Goal: Task Accomplishment & Management: Use online tool/utility

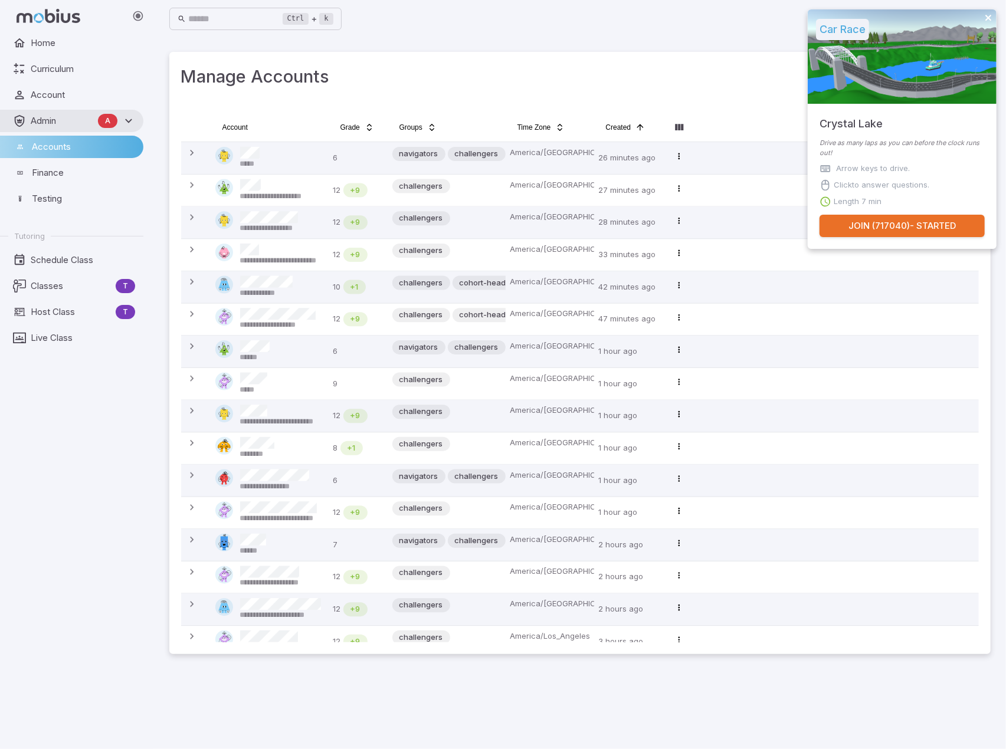
click at [987, 18] on icon "close" at bounding box center [988, 18] width 6 height 6
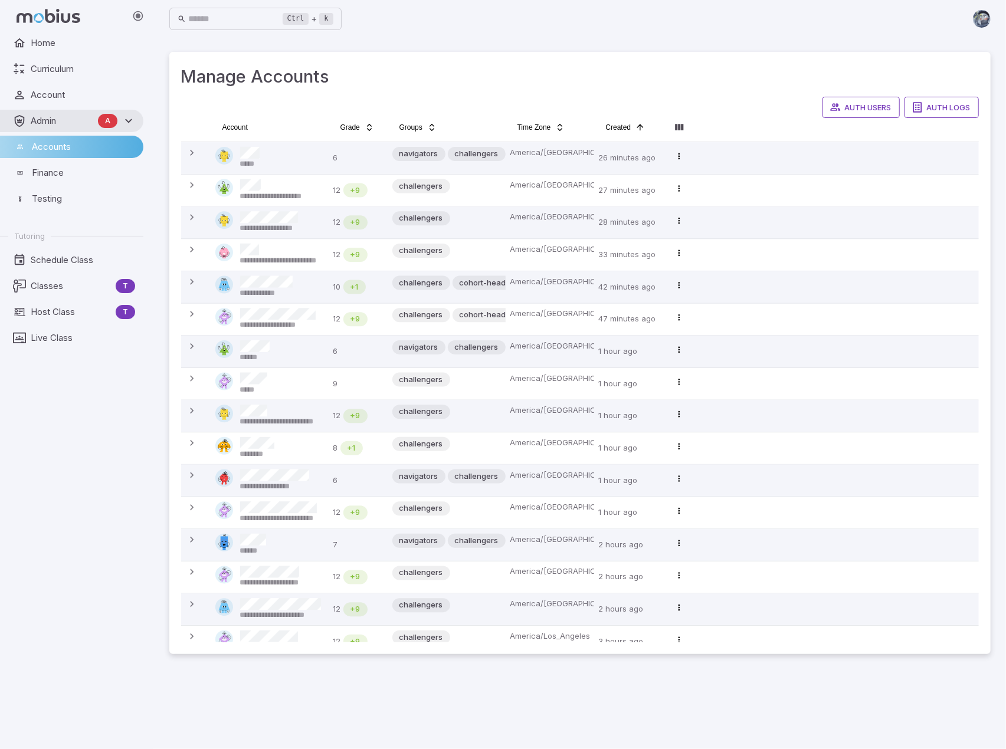
click at [491, 36] on div "Ctrl + k ​" at bounding box center [579, 19] width 821 height 38
click at [63, 255] on span "Schedule Class" at bounding box center [83, 260] width 104 height 13
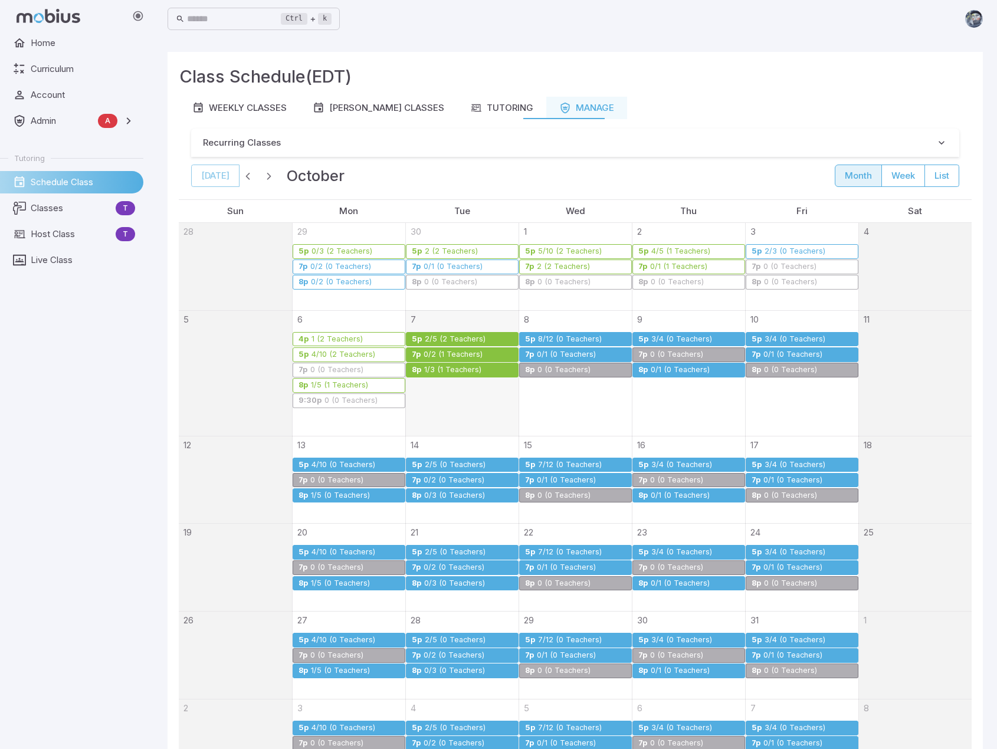
click at [480, 94] on div "Class Schedule (EDT)" at bounding box center [575, 80] width 792 height 33
click at [480, 97] on button "Tutoring" at bounding box center [501, 108] width 89 height 22
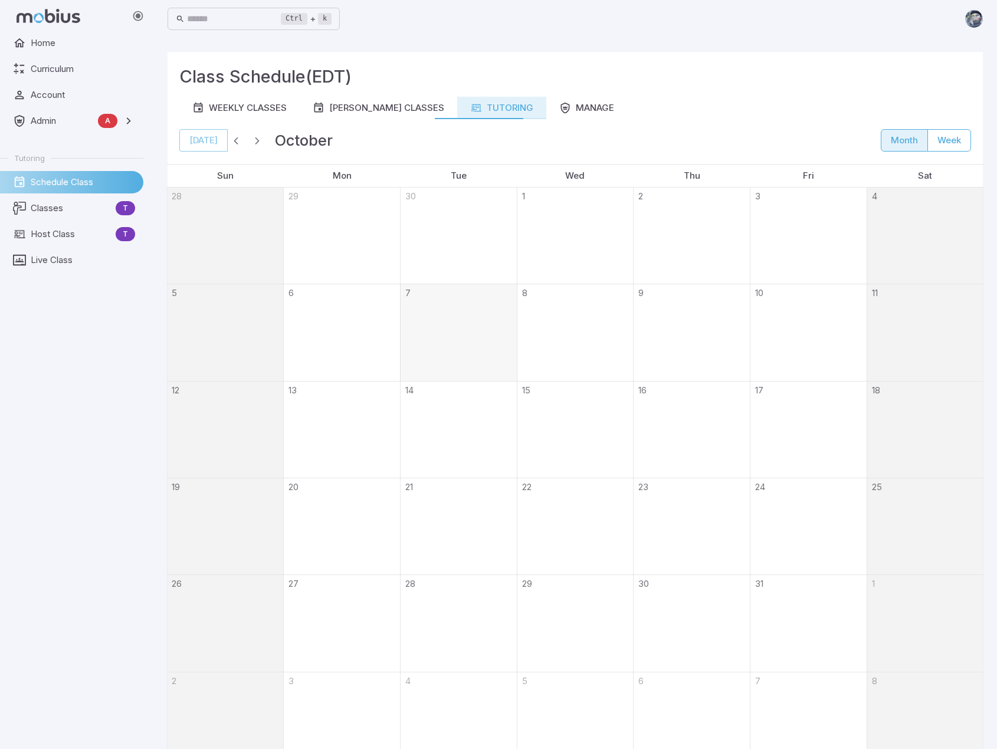
click at [481, 101] on button "Tutoring" at bounding box center [501, 108] width 89 height 22
click at [468, 313] on div "Ready" at bounding box center [465, 313] width 93 height 9
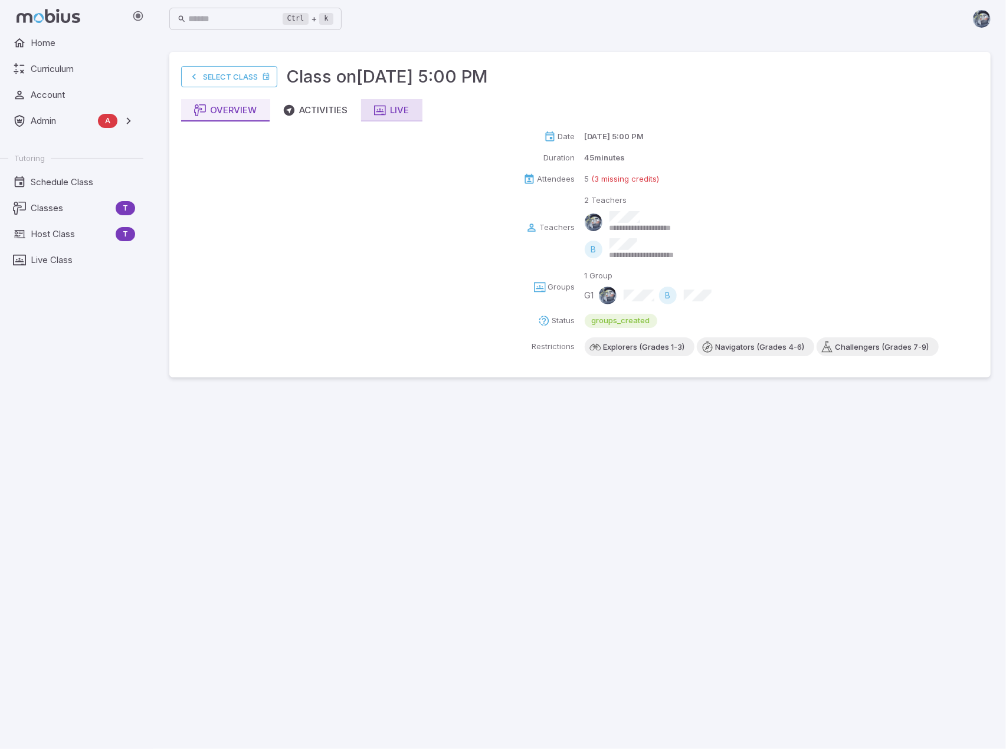
click at [399, 110] on div "Live" at bounding box center [391, 110] width 35 height 13
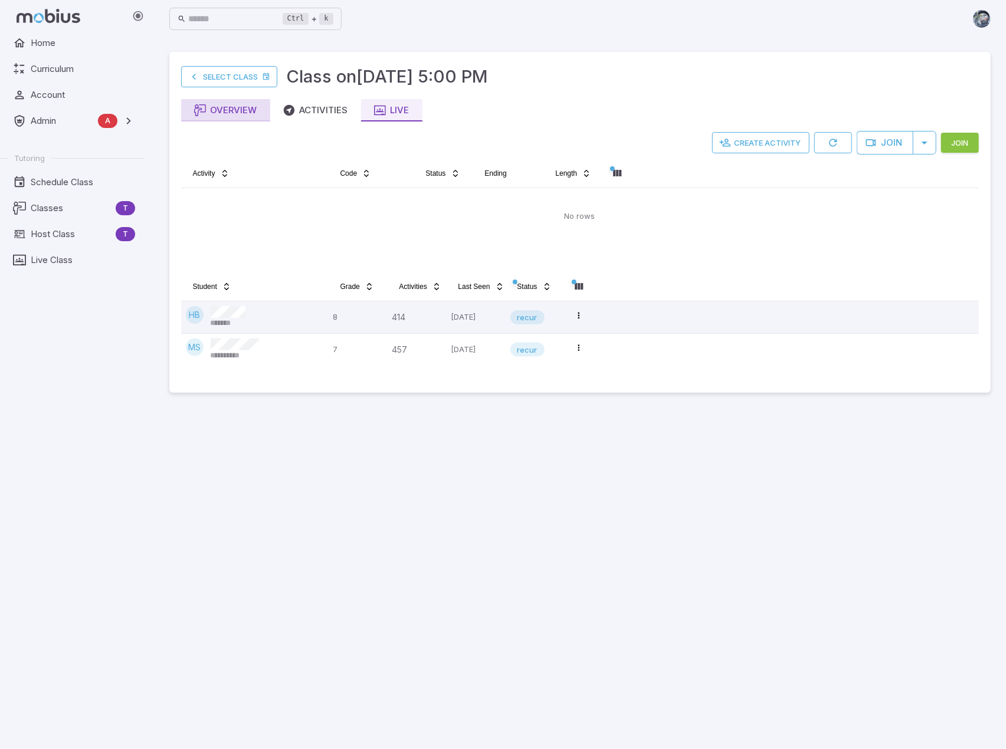
click at [229, 115] on div "Overview" at bounding box center [225, 110] width 63 height 13
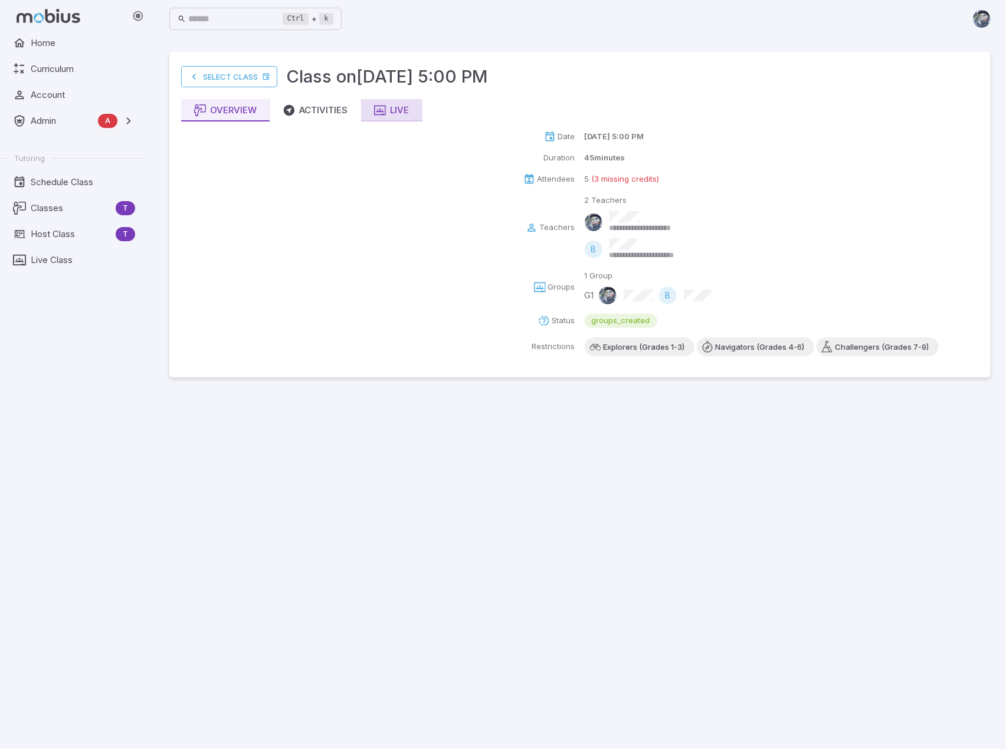
click at [391, 101] on button "Live" at bounding box center [391, 110] width 61 height 22
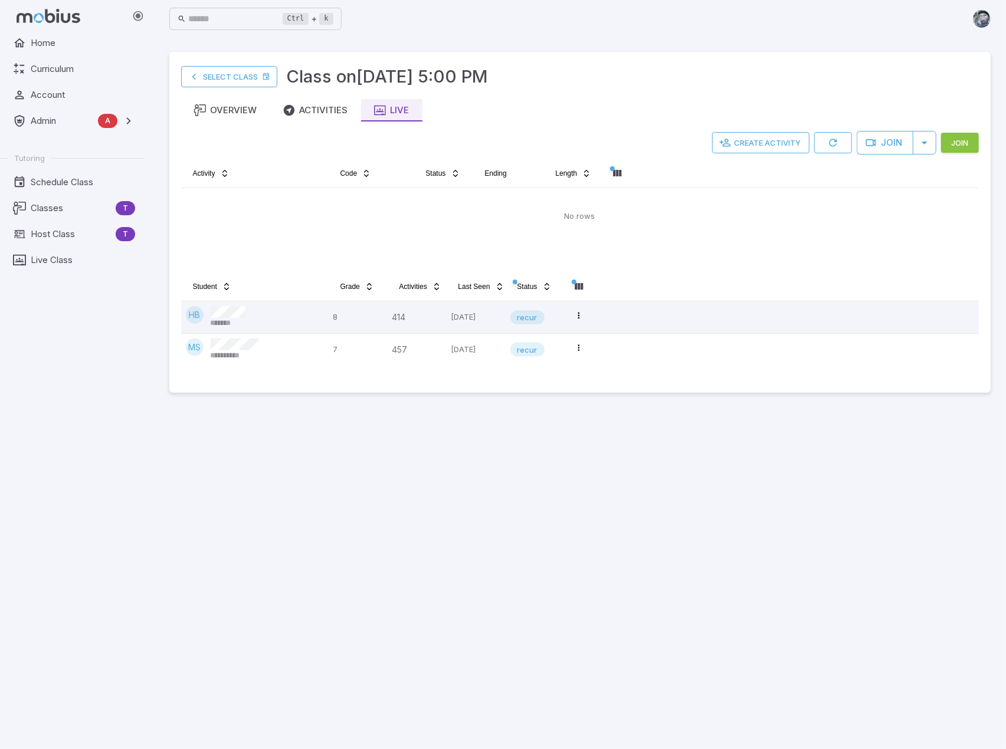
drag, startPoint x: 855, startPoint y: 543, endPoint x: 858, endPoint y: 537, distance: 6.9
click at [855, 542] on main "**********" at bounding box center [579, 393] width 849 height 711
click at [629, 454] on main "**********" at bounding box center [579, 393] width 849 height 711
click at [955, 594] on main "**********" at bounding box center [579, 393] width 849 height 711
click at [67, 182] on span "Schedule Class" at bounding box center [83, 182] width 104 height 13
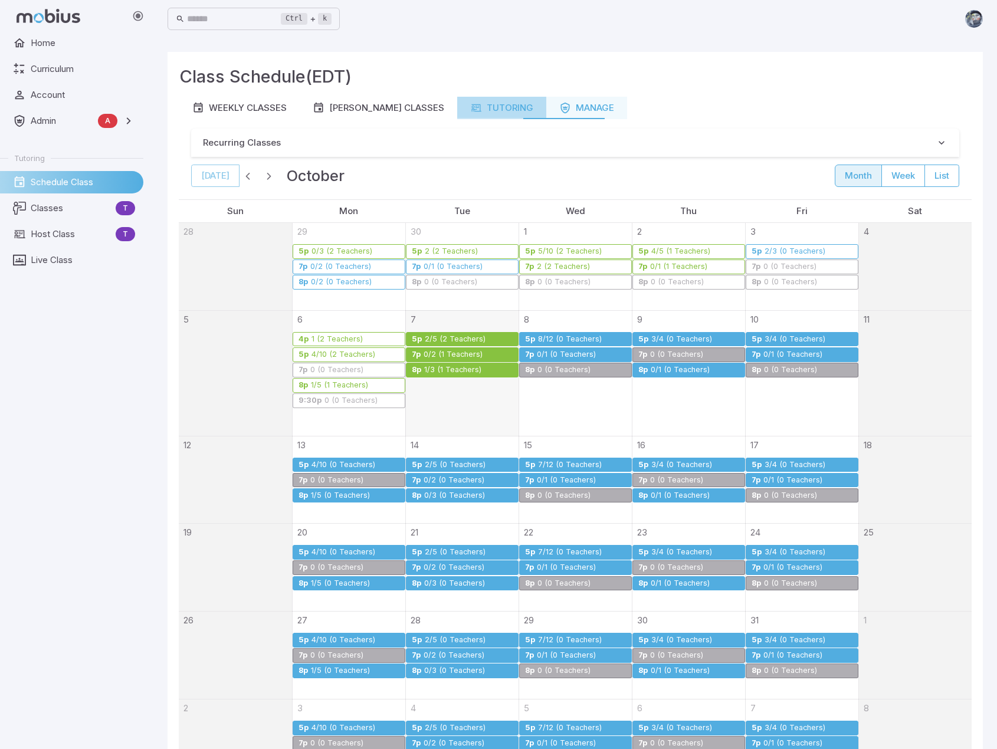
click at [474, 103] on div "Tutoring" at bounding box center [501, 107] width 63 height 13
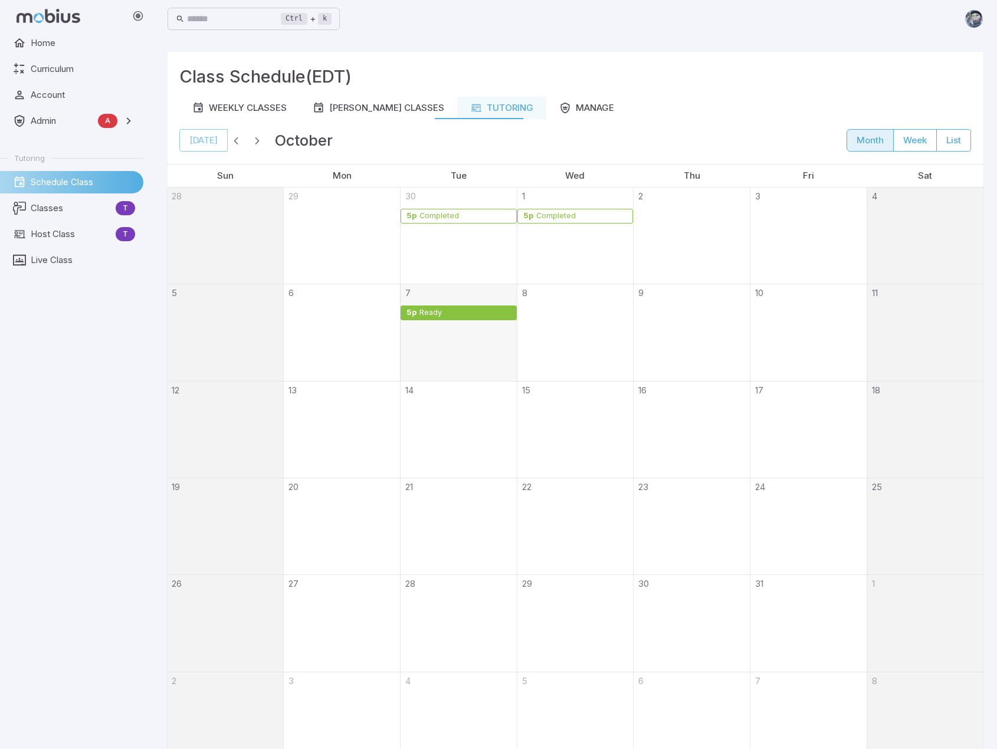
click at [483, 310] on div "Ready" at bounding box center [465, 313] width 93 height 9
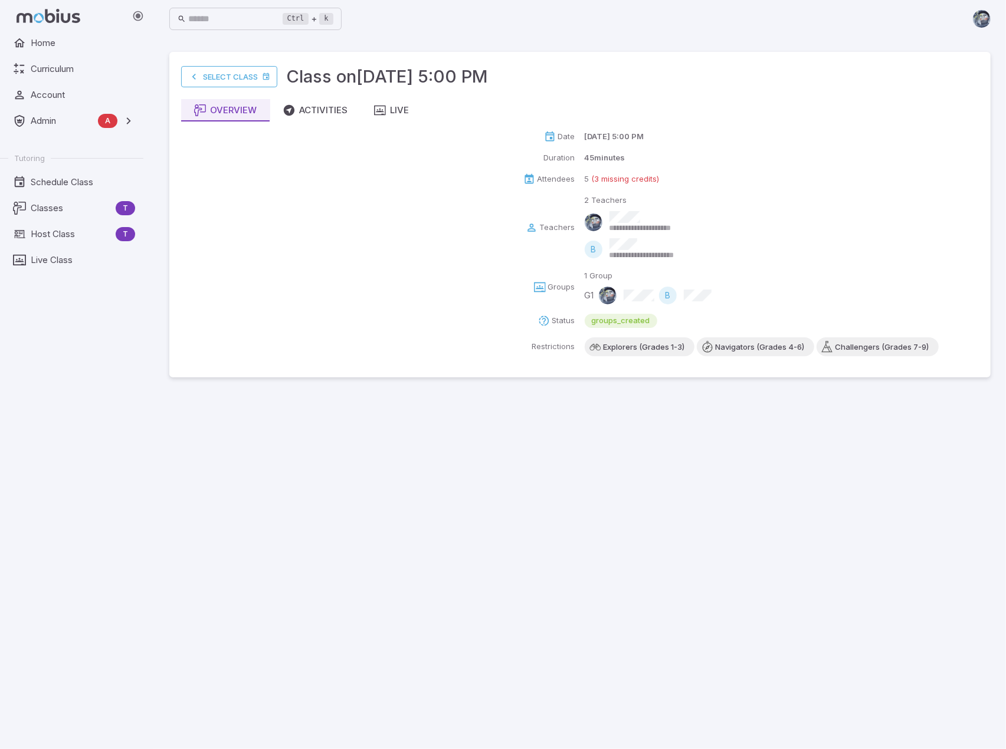
drag, startPoint x: 582, startPoint y: 178, endPoint x: 658, endPoint y: 183, distance: 76.8
click at [658, 183] on div "**********" at bounding box center [580, 243] width 798 height 225
click at [615, 182] on p "(3 missing credits)" at bounding box center [626, 179] width 68 height 12
drag, startPoint x: 583, startPoint y: 182, endPoint x: 602, endPoint y: 178, distance: 18.7
click at [602, 178] on div "**********" at bounding box center [580, 243] width 798 height 225
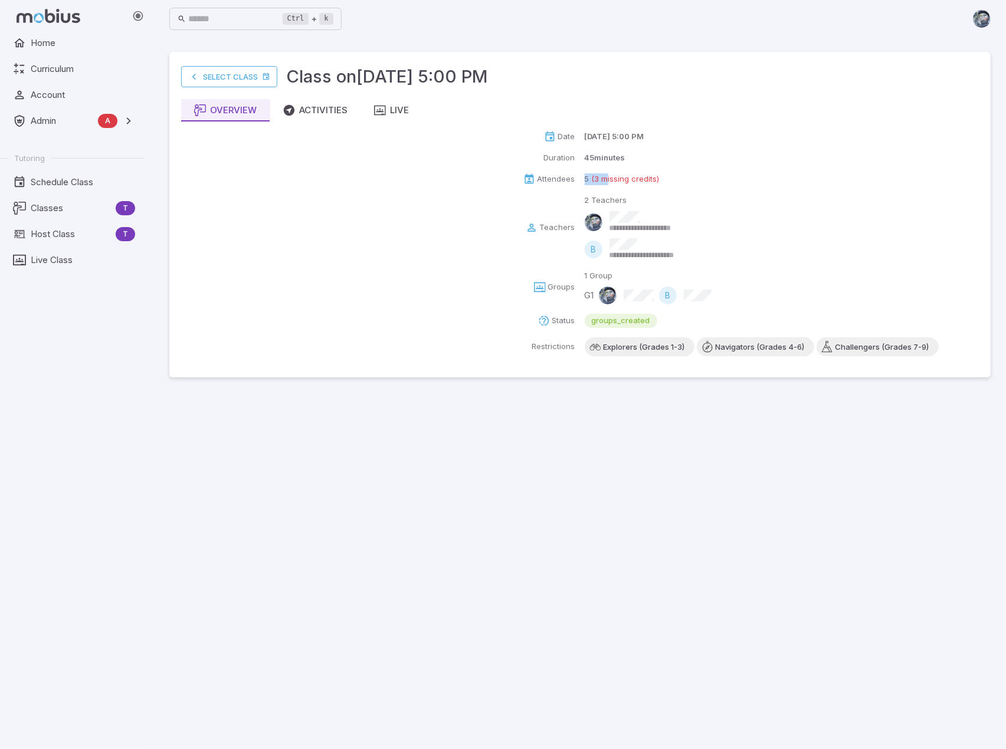
click at [602, 178] on p "(3 missing credits)" at bounding box center [626, 179] width 68 height 12
click at [406, 116] on div "Live" at bounding box center [391, 110] width 35 height 13
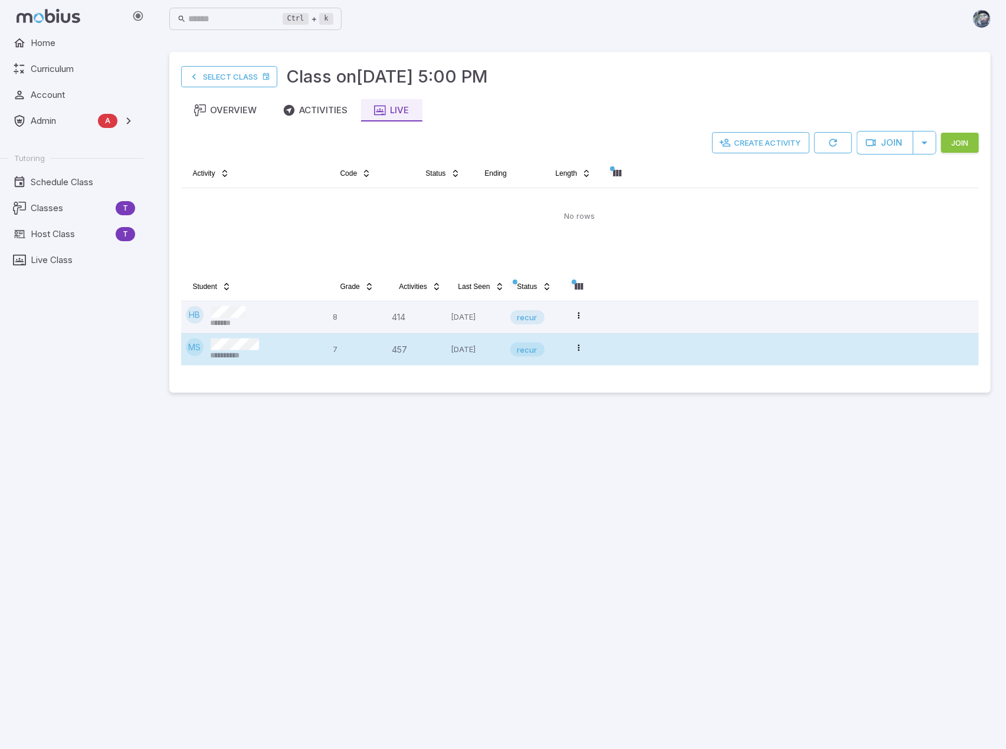
click at [326, 347] on td "**********" at bounding box center [254, 350] width 147 height 32
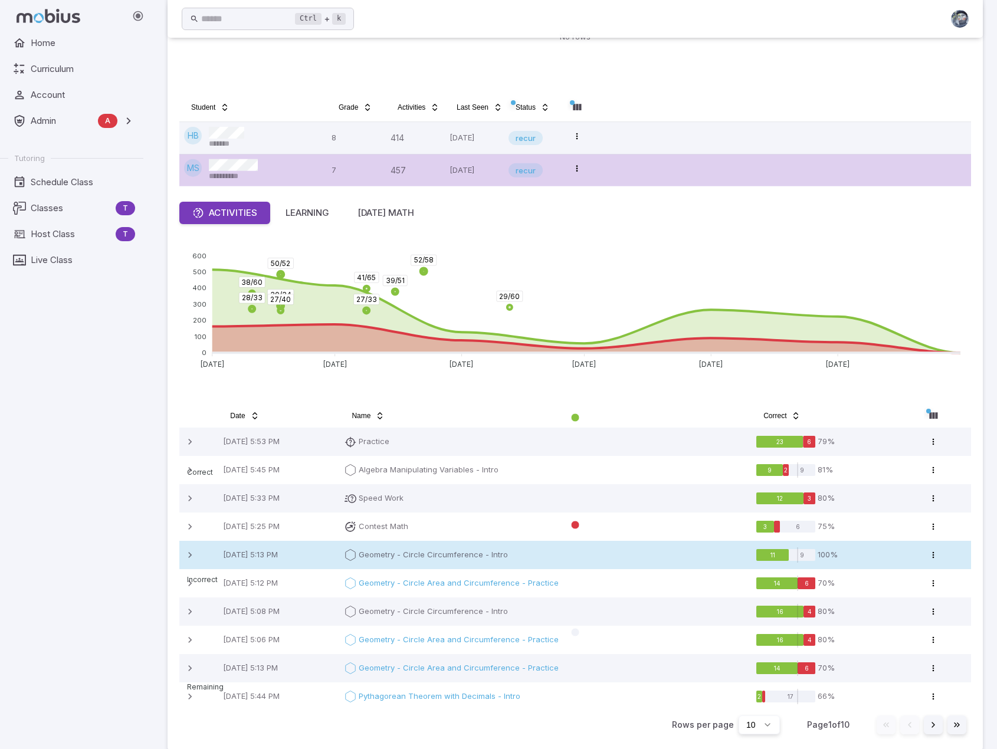
scroll to position [195, 0]
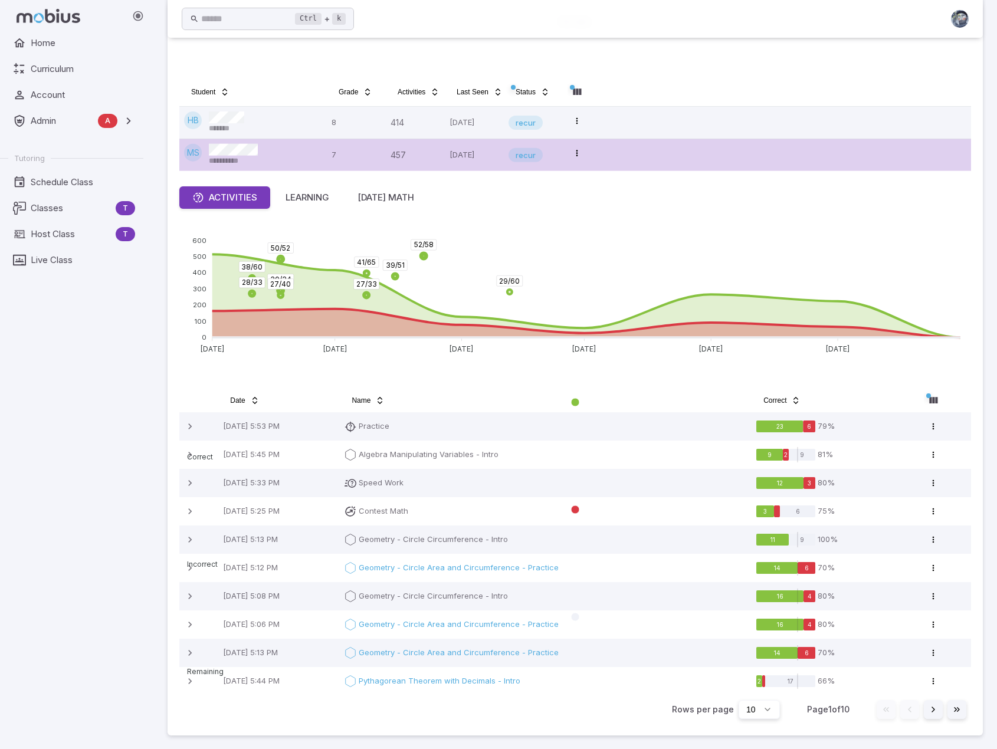
drag, startPoint x: 394, startPoint y: 195, endPoint x: 405, endPoint y: 202, distance: 13.0
click at [395, 195] on div "[DATE] Math" at bounding box center [385, 197] width 57 height 13
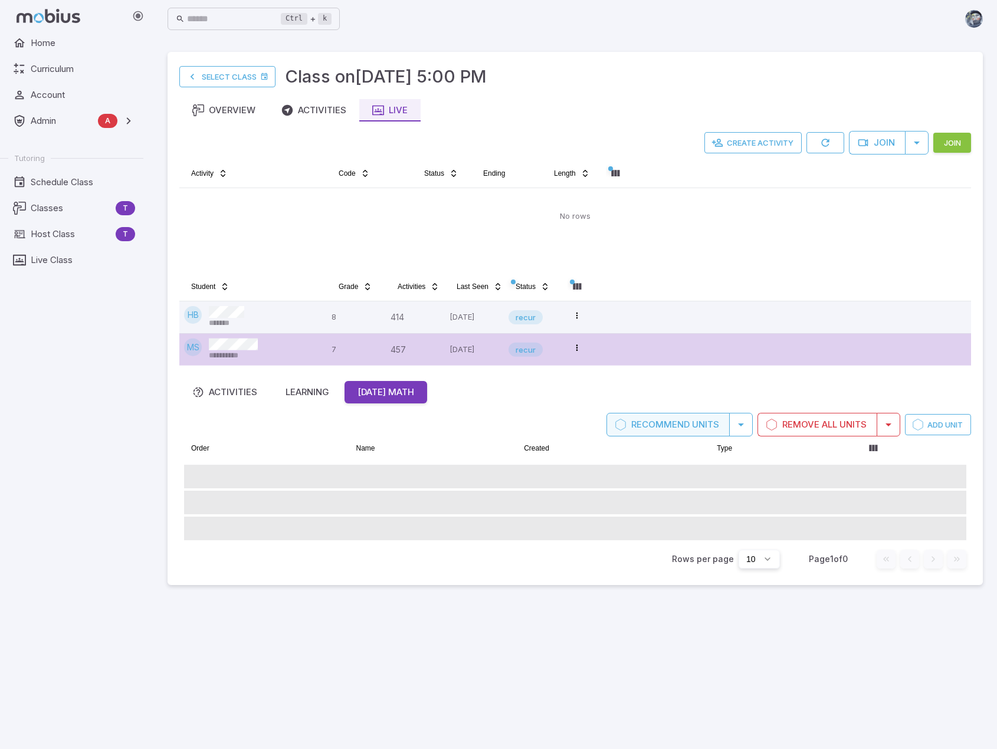
scroll to position [0, 0]
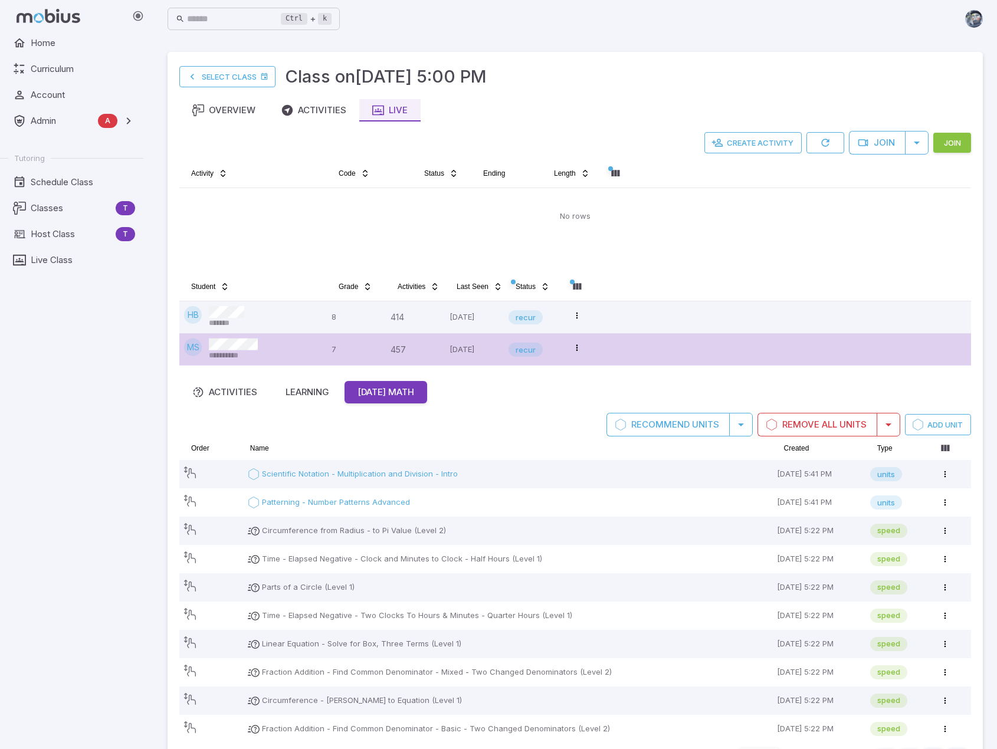
click at [290, 354] on div "**********" at bounding box center [253, 350] width 138 height 22
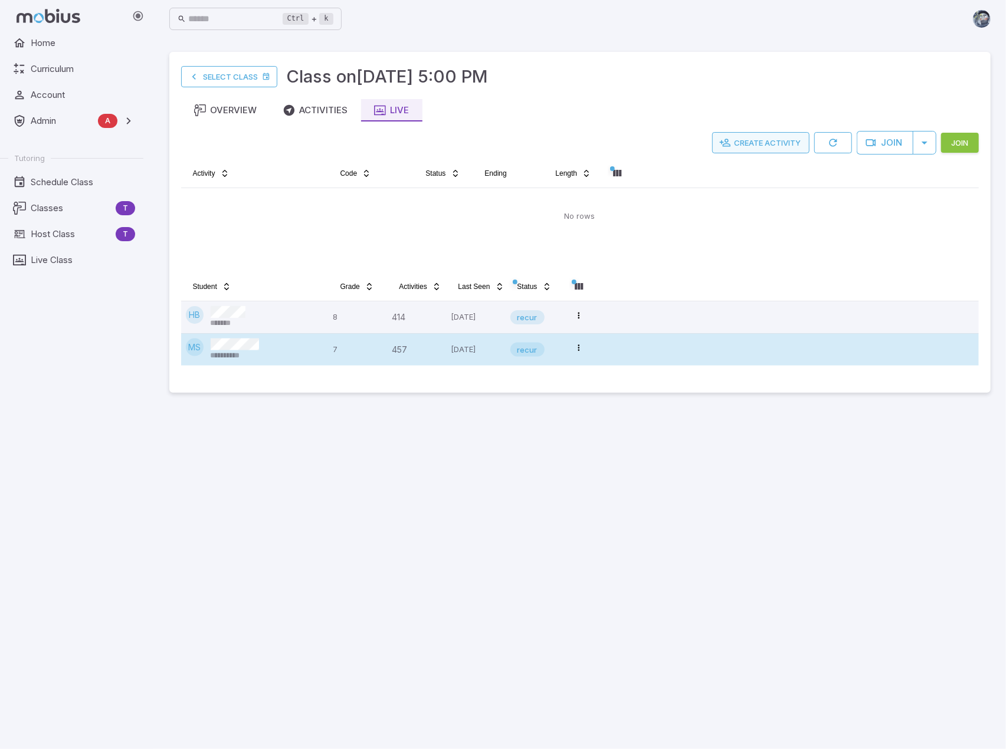
click at [770, 133] on button "Create Activity" at bounding box center [760, 142] width 97 height 21
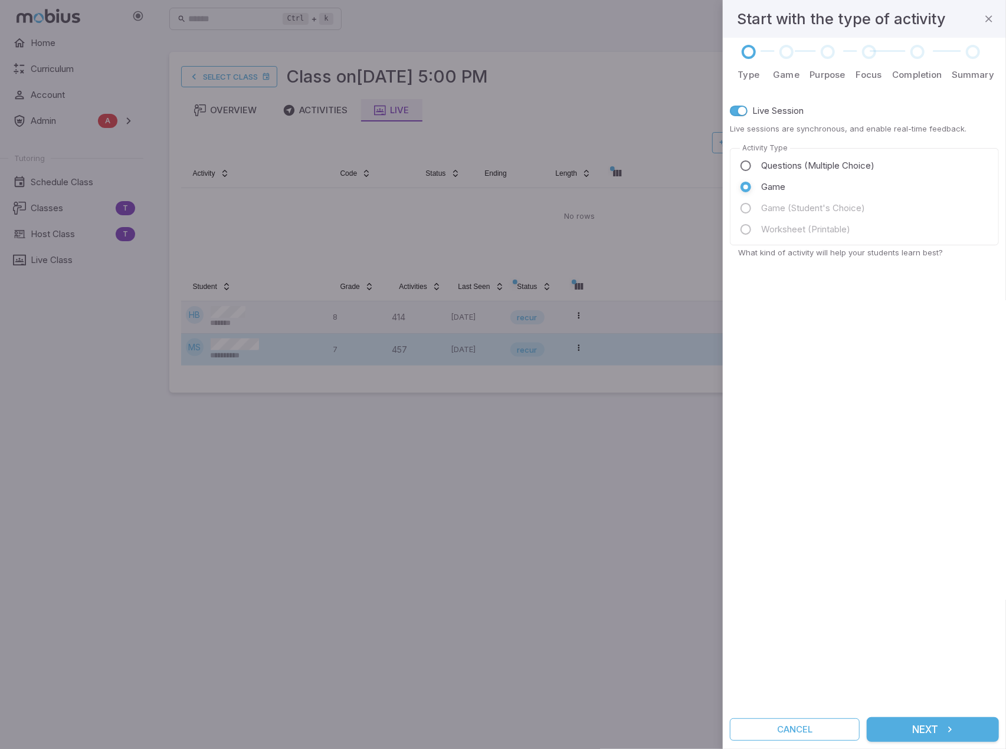
click at [769, 169] on span "Questions (Multiple Choice)" at bounding box center [817, 165] width 113 height 13
click at [769, 183] on span "Game" at bounding box center [773, 187] width 24 height 13
click at [949, 727] on icon "submit" at bounding box center [950, 730] width 12 height 12
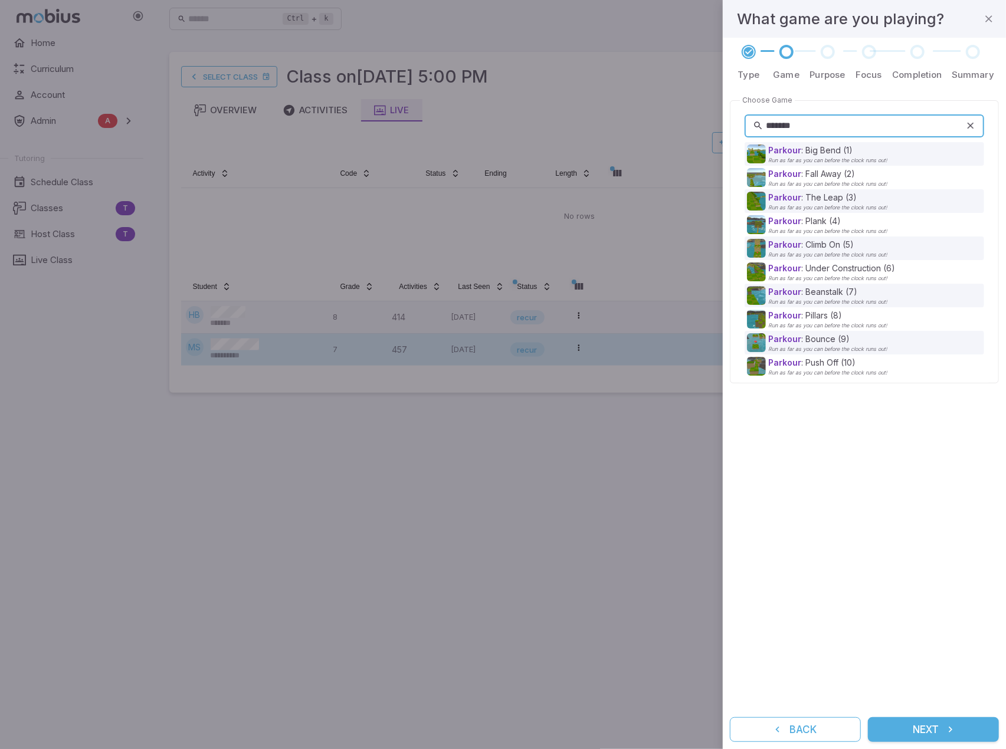
type input "*******"
click at [970, 124] on icon at bounding box center [970, 126] width 11 height 12
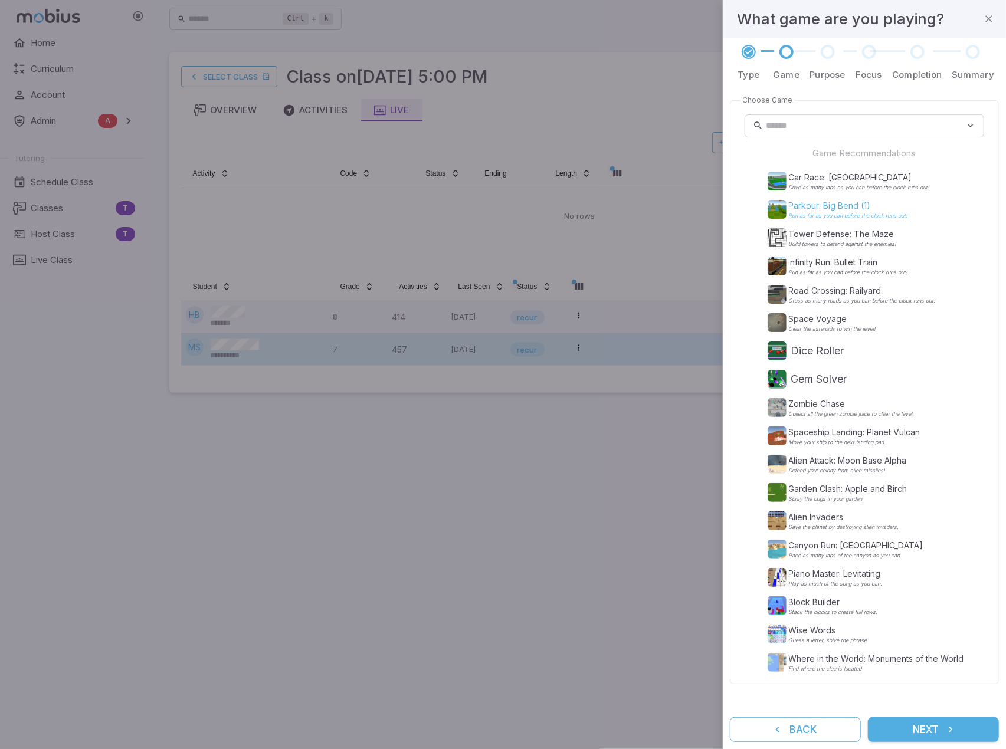
click at [844, 208] on p "Parkour: Big Bend (1)" at bounding box center [848, 206] width 119 height 12
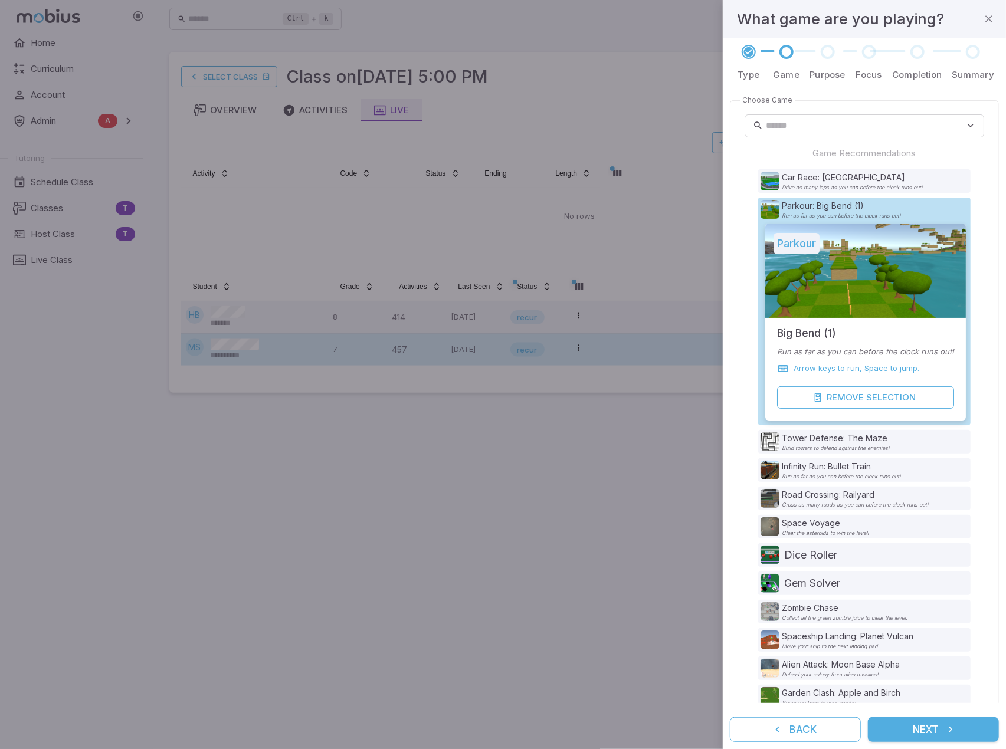
click at [953, 731] on icon "submit" at bounding box center [950, 730] width 12 height 12
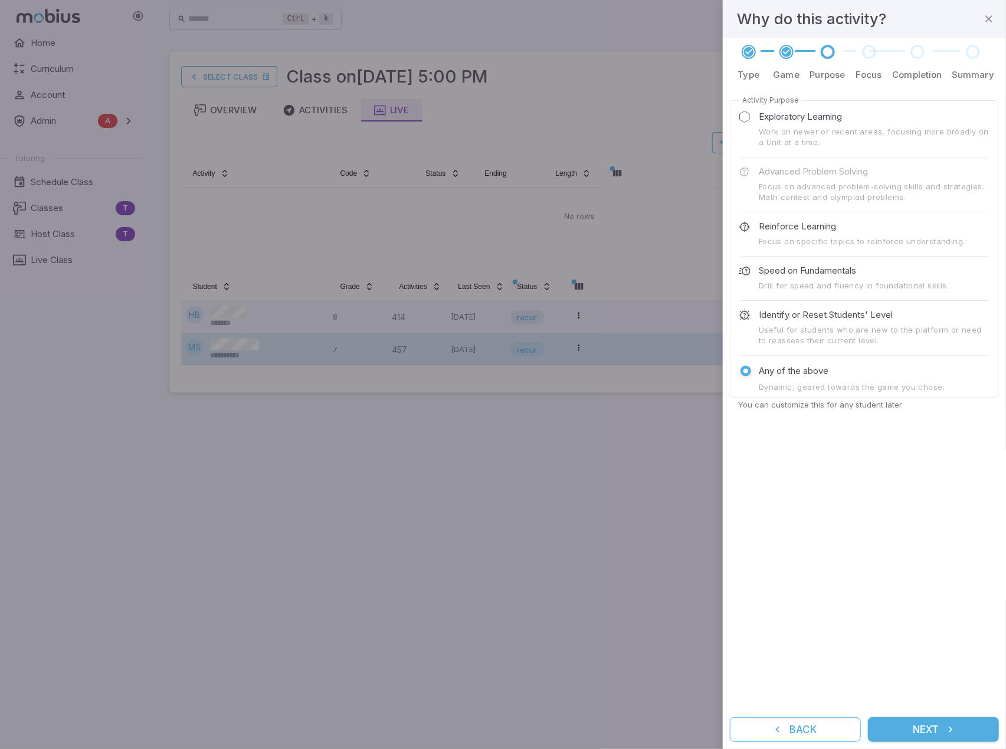
click at [933, 730] on button "Next" at bounding box center [933, 729] width 131 height 25
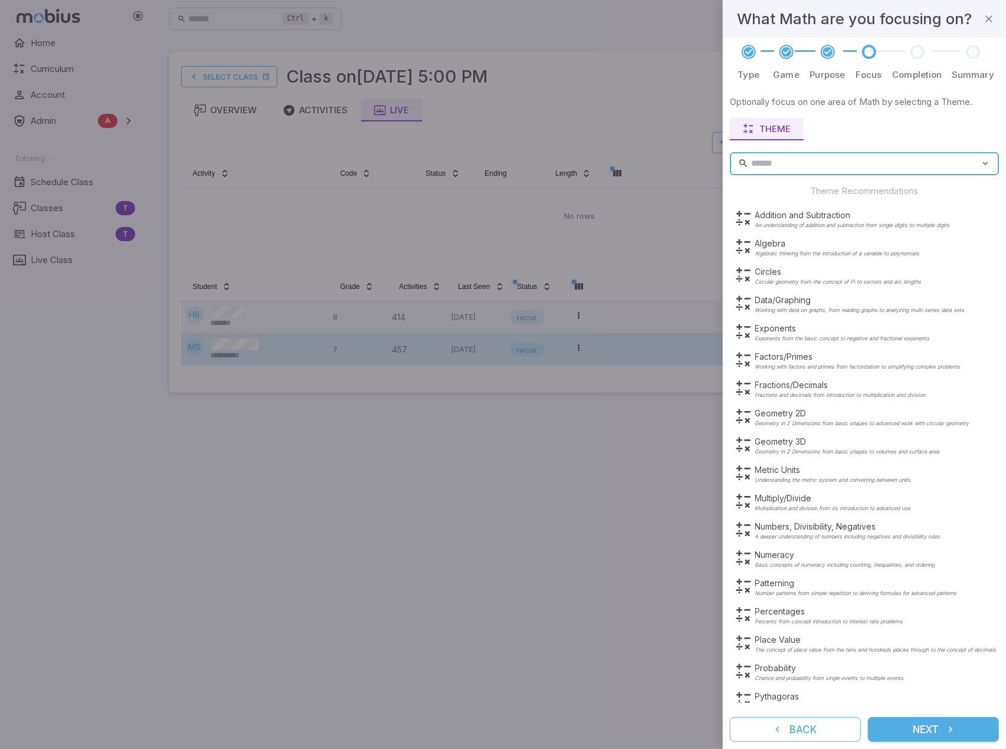
click at [961, 728] on button "Next" at bounding box center [933, 729] width 131 height 25
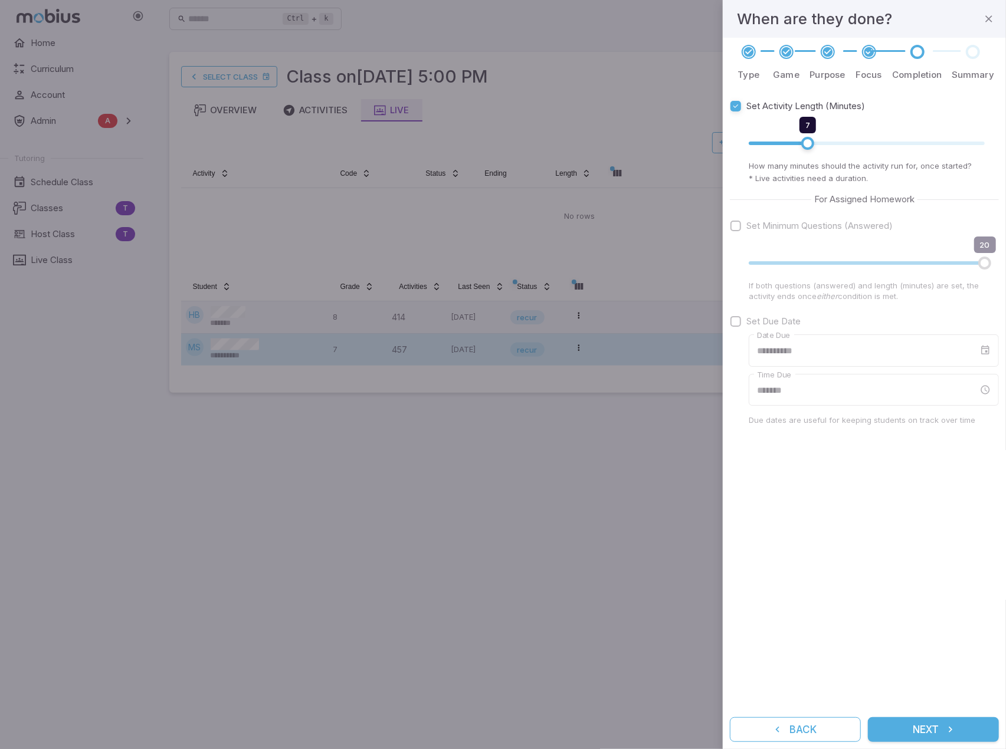
click at [932, 729] on button "Next" at bounding box center [933, 729] width 131 height 25
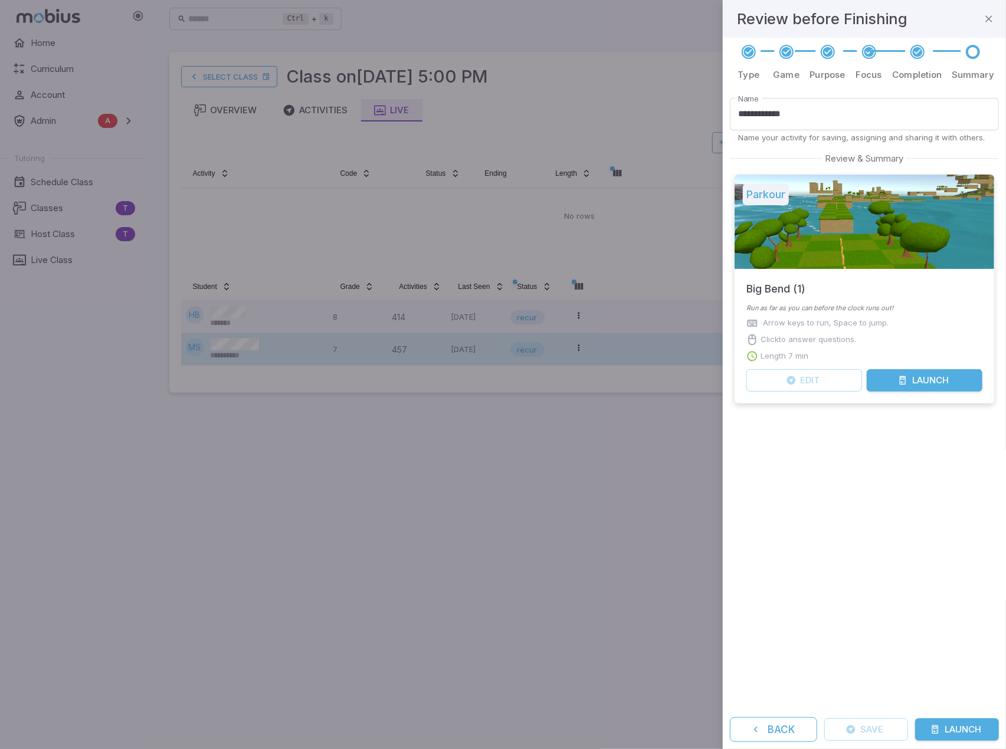
click at [684, 600] on div at bounding box center [503, 374] width 1006 height 749
click at [464, 532] on div at bounding box center [503, 374] width 1006 height 749
drag, startPoint x: 990, startPoint y: 23, endPoint x: 732, endPoint y: 31, distance: 257.9
click at [990, 22] on icon "button" at bounding box center [989, 19] width 12 height 12
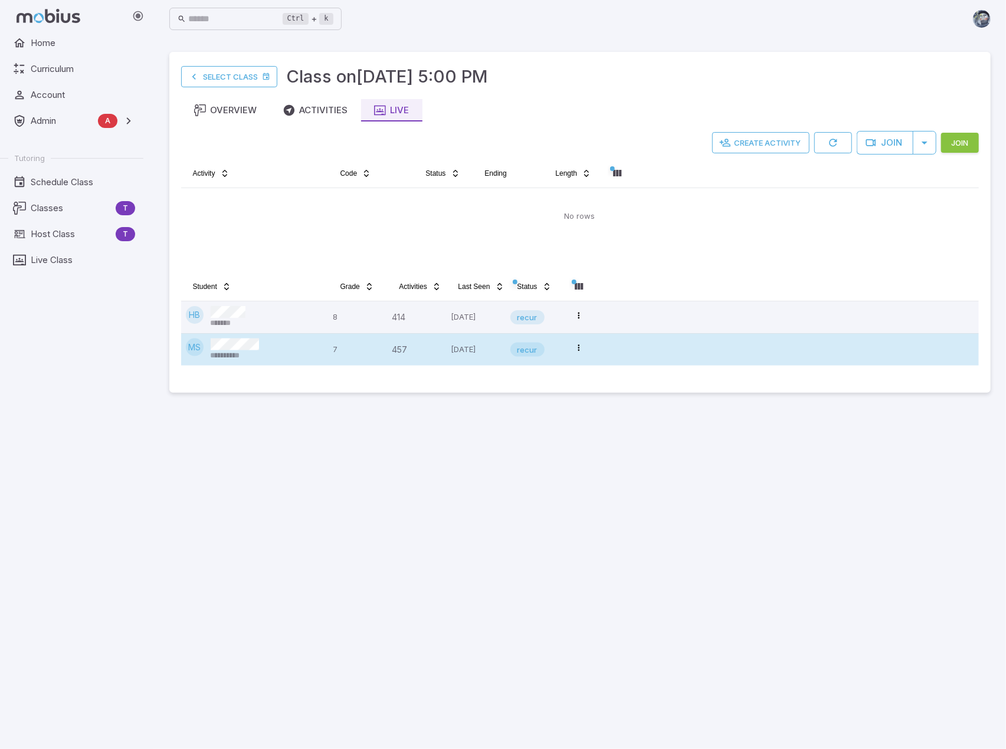
drag, startPoint x: 425, startPoint y: 576, endPoint x: 427, endPoint y: 567, distance: 9.2
click at [425, 576] on main "**********" at bounding box center [579, 393] width 849 height 711
click at [508, 475] on main "**********" at bounding box center [579, 393] width 849 height 711
click at [45, 213] on span "Classes" at bounding box center [71, 208] width 80 height 13
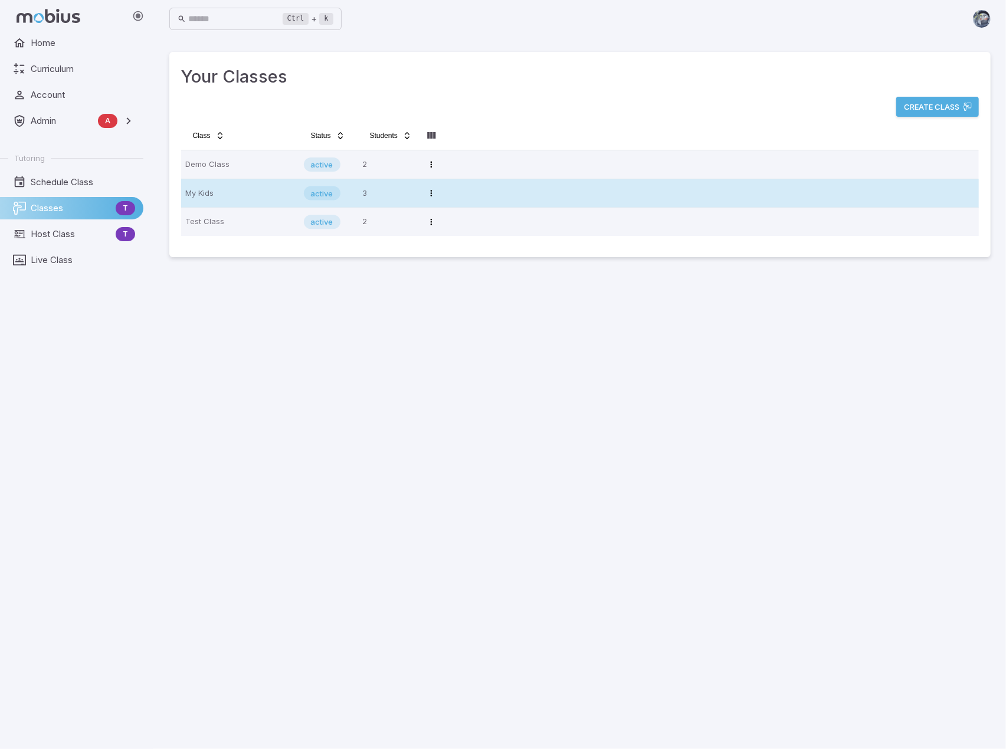
click at [231, 193] on p "My Kids" at bounding box center [240, 193] width 109 height 19
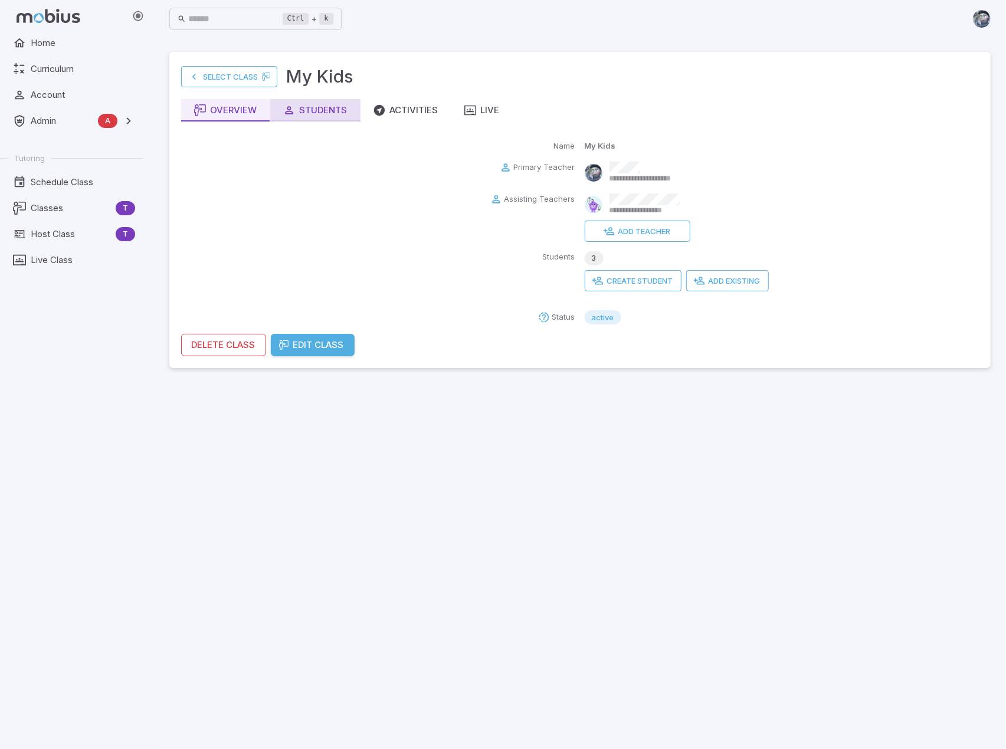
click at [324, 112] on div "Students" at bounding box center [315, 110] width 64 height 13
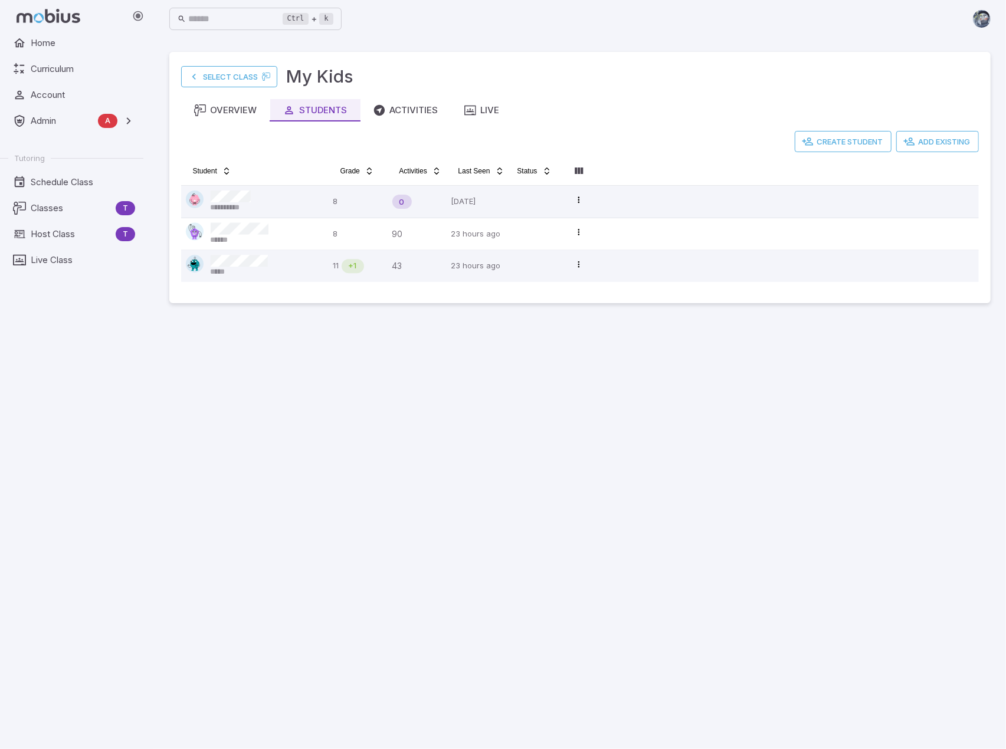
click at [532, 352] on main "**********" at bounding box center [579, 393] width 849 height 711
click at [482, 111] on div "Live" at bounding box center [481, 110] width 35 height 13
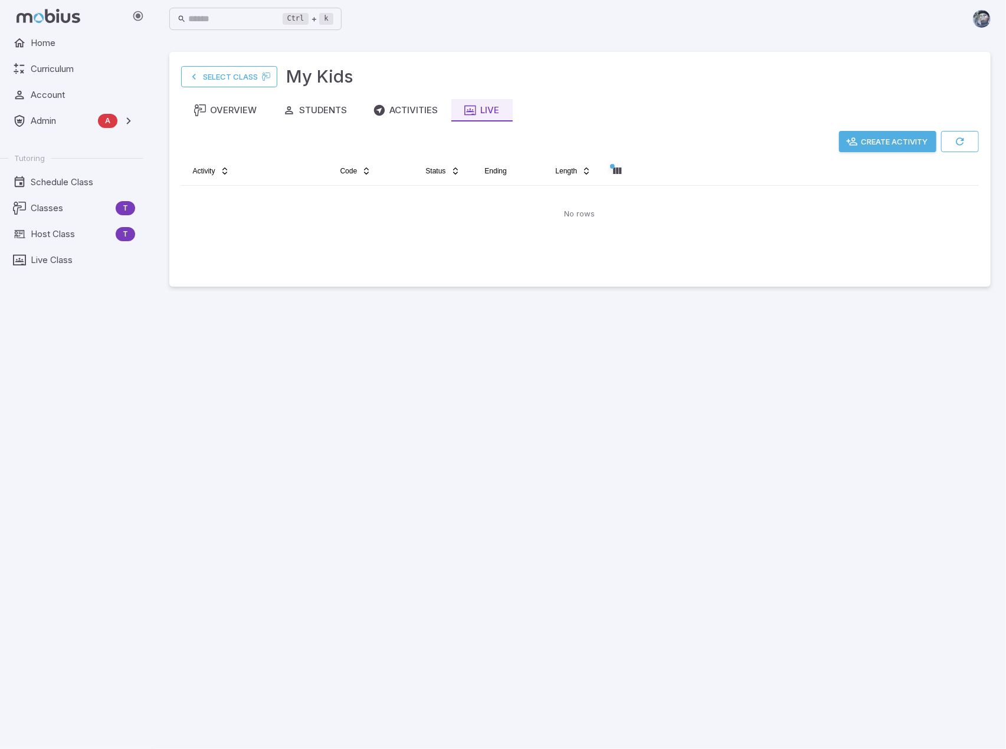
click at [907, 145] on button "Create Activity" at bounding box center [887, 141] width 97 height 21
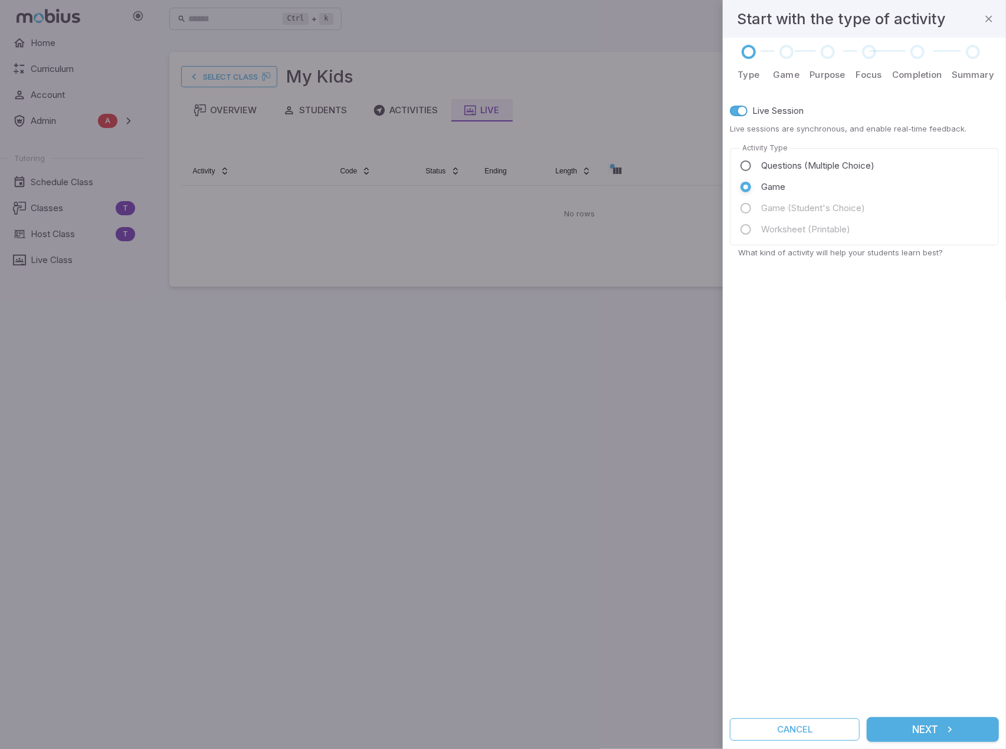
click at [940, 730] on button "Next" at bounding box center [933, 729] width 132 height 25
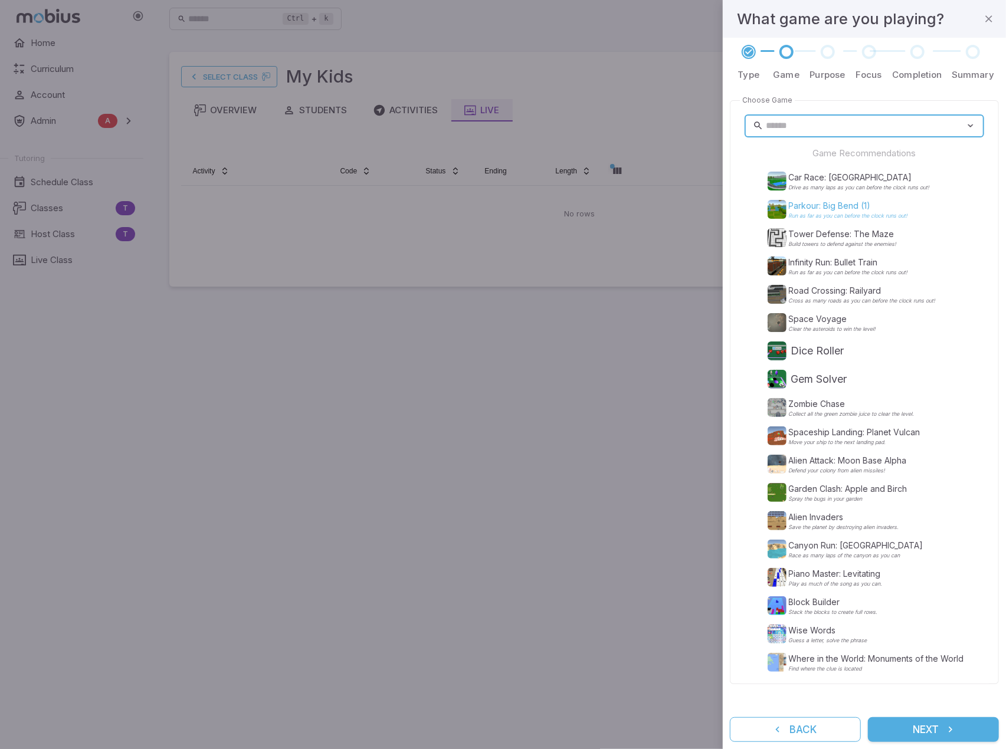
click at [846, 207] on p "Parkour: Big Bend (1)" at bounding box center [848, 206] width 119 height 12
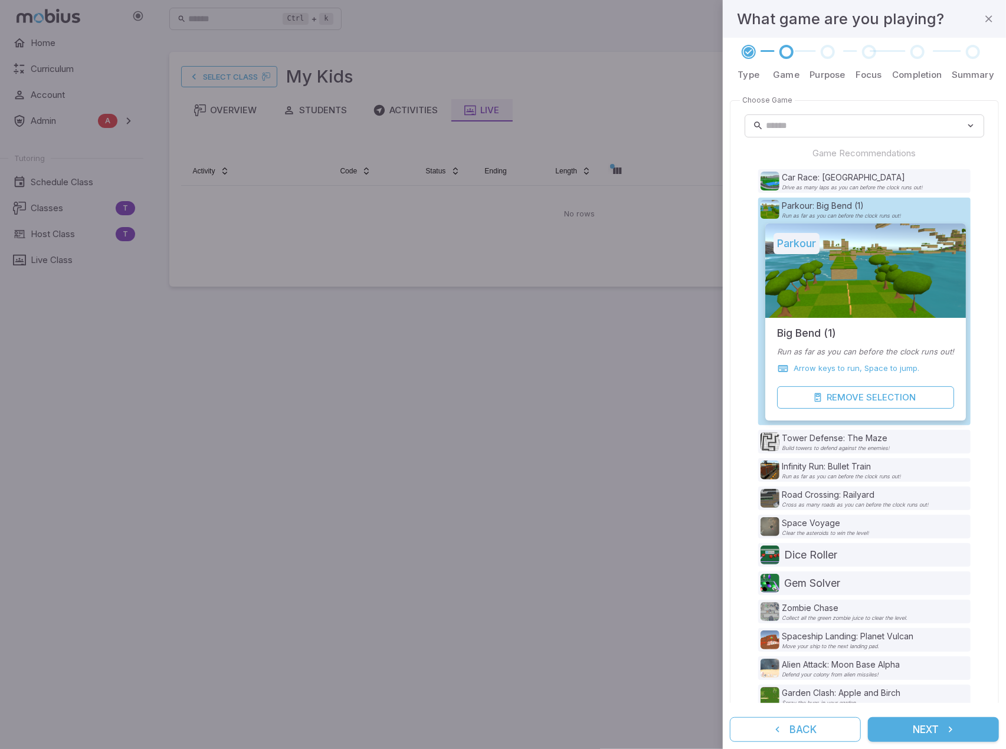
click at [951, 731] on icon "submit" at bounding box center [950, 730] width 12 height 12
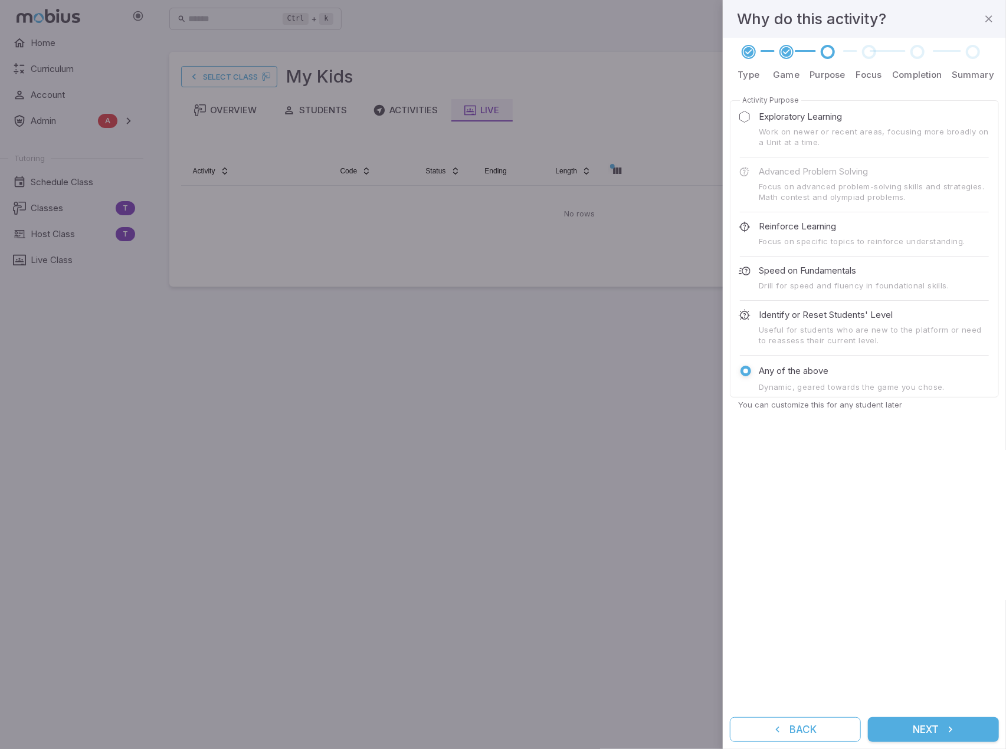
click at [951, 731] on icon "submit" at bounding box center [950, 730] width 12 height 12
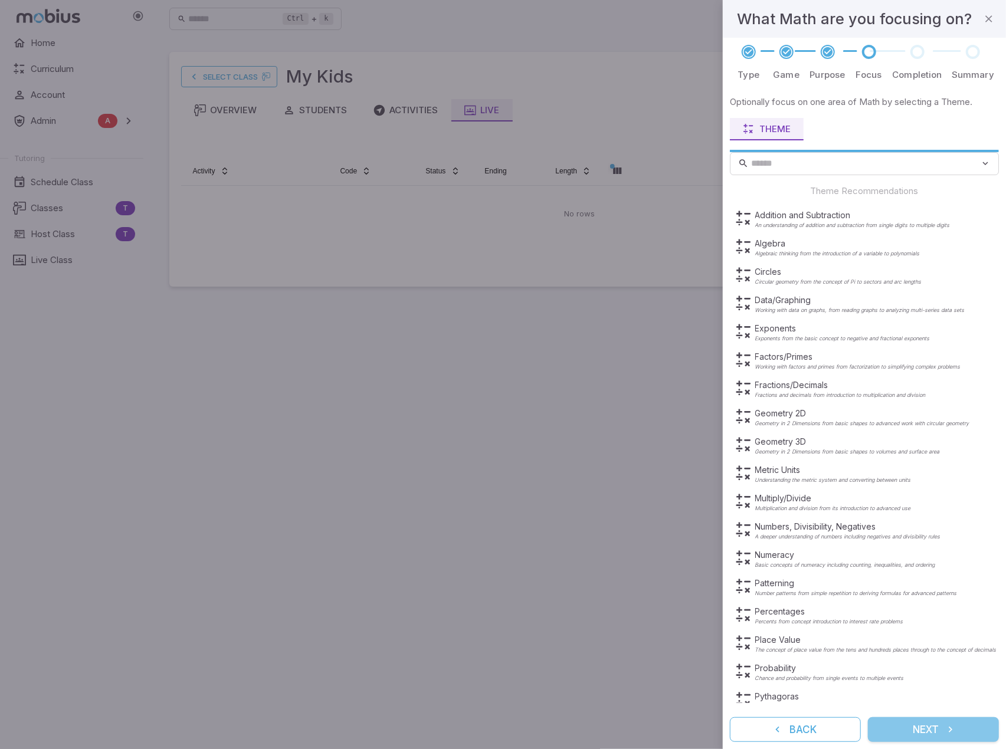
click at [952, 732] on icon "submit" at bounding box center [950, 730] width 12 height 12
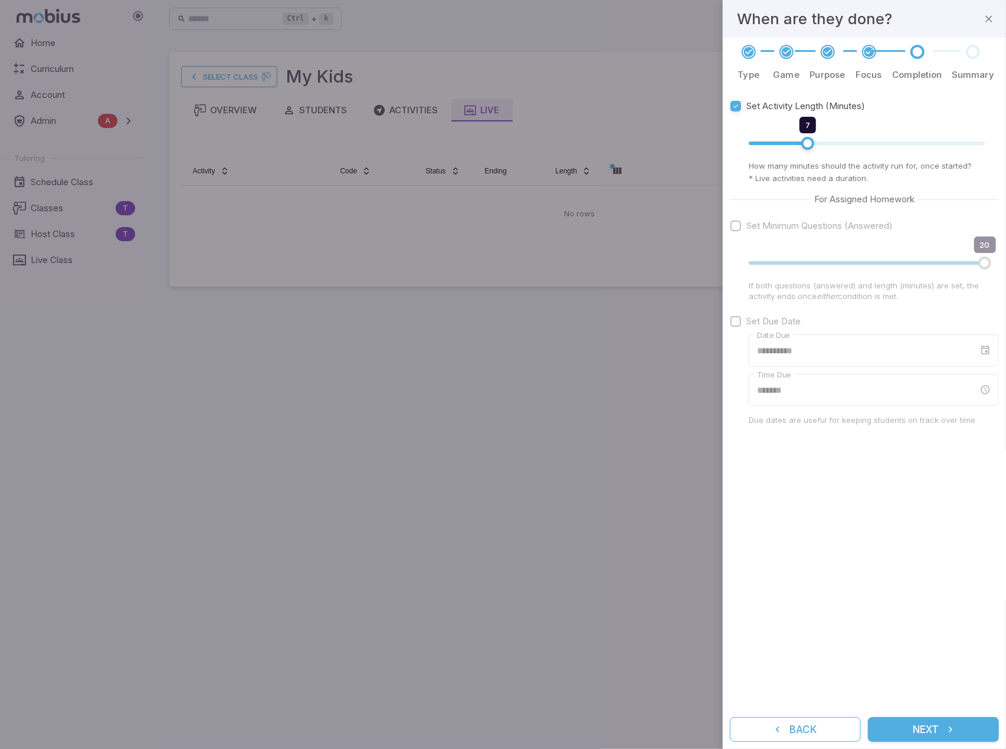
click at [952, 732] on icon "submit" at bounding box center [950, 730] width 12 height 12
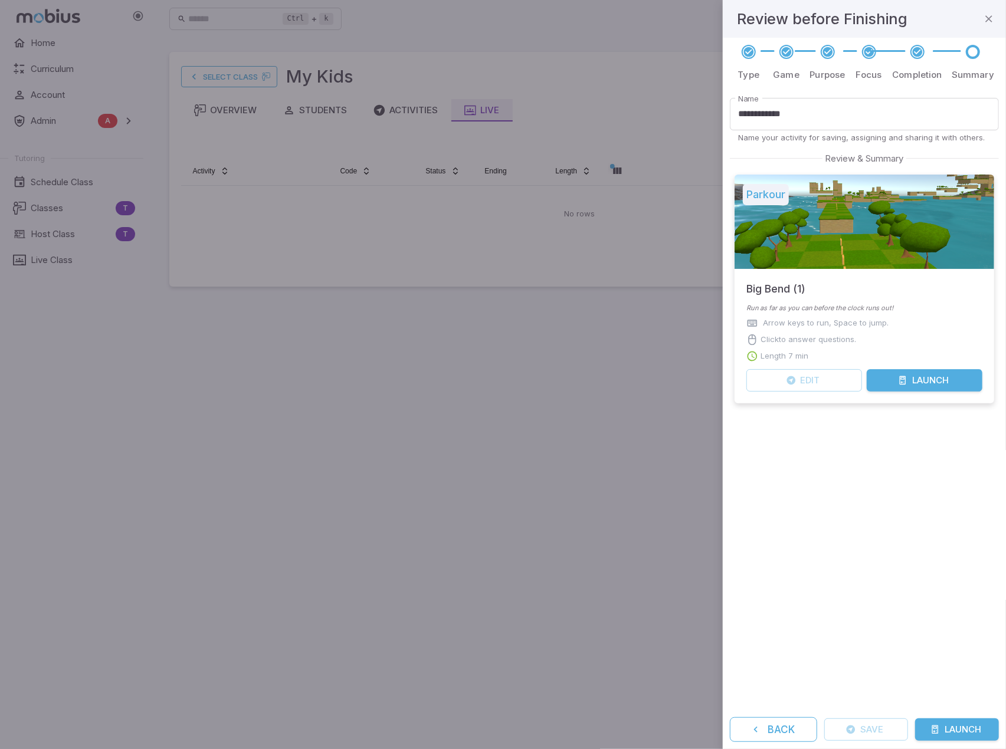
click at [952, 732] on button "Launch" at bounding box center [957, 730] width 84 height 22
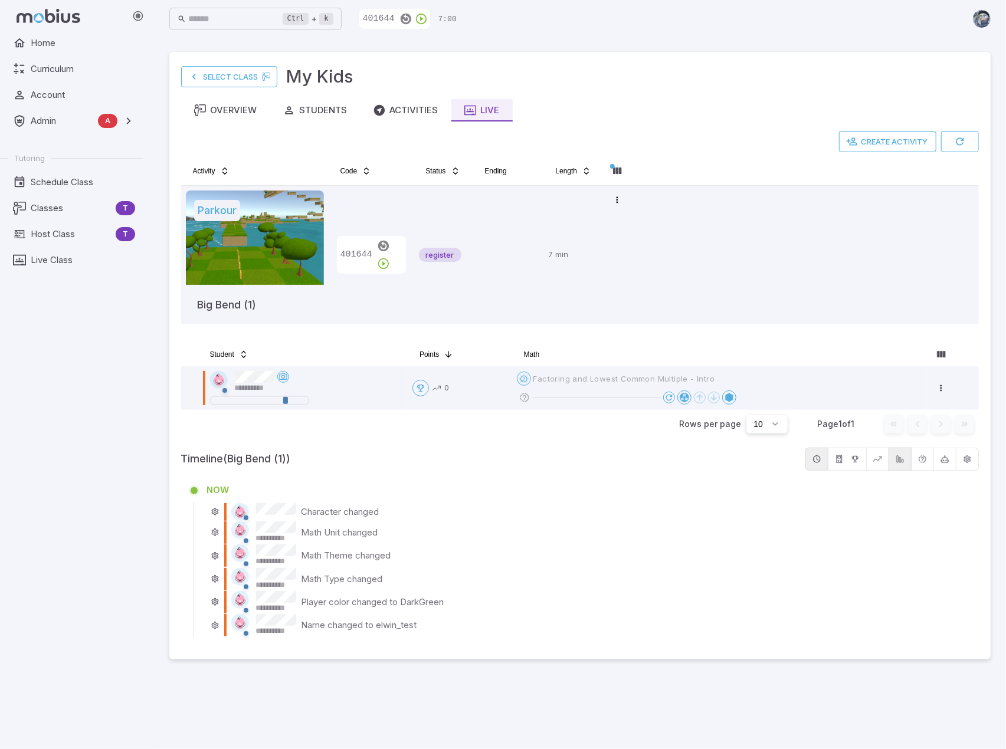
click at [546, 495] on div "NOW" at bounding box center [588, 490] width 762 height 13
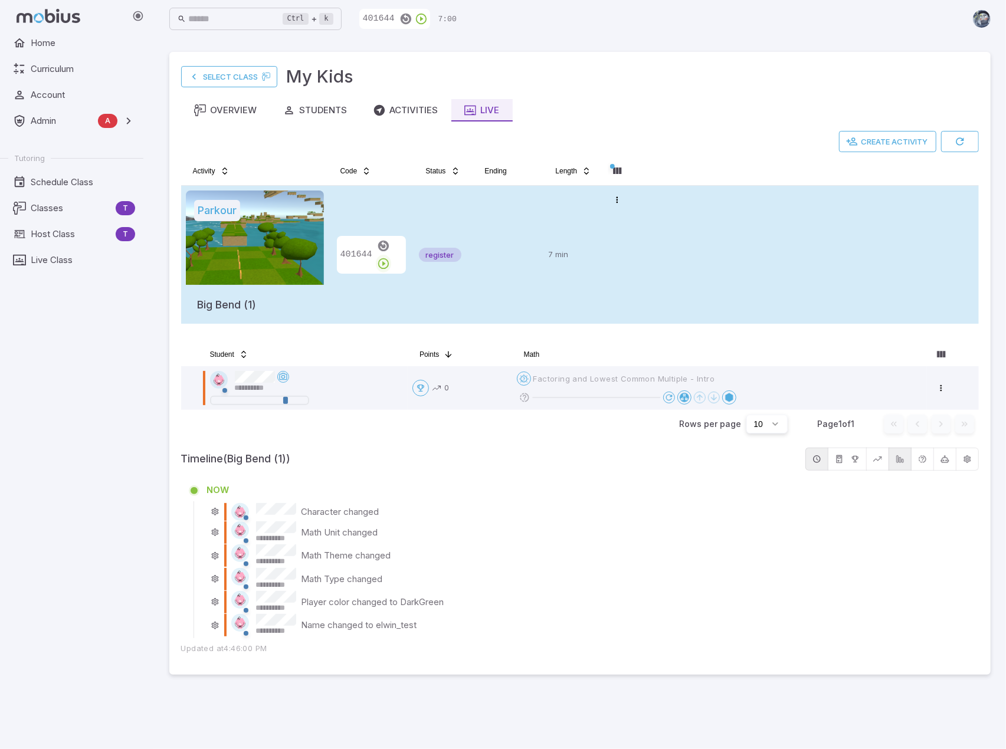
click at [390, 257] on icon "button" at bounding box center [383, 263] width 13 height 13
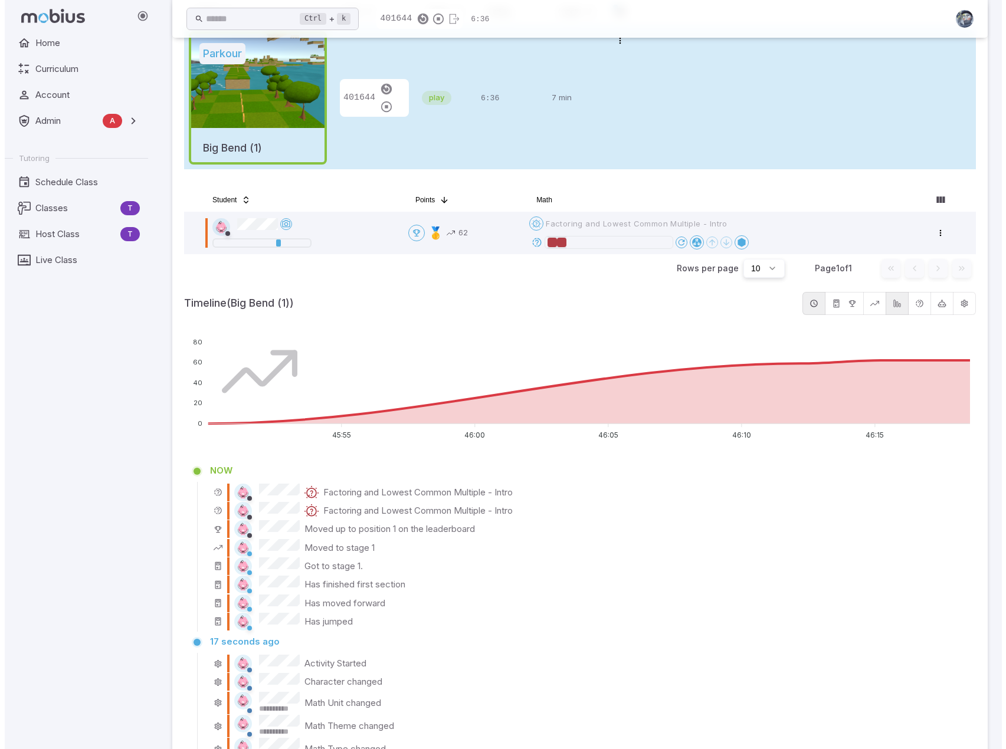
scroll to position [177, 0]
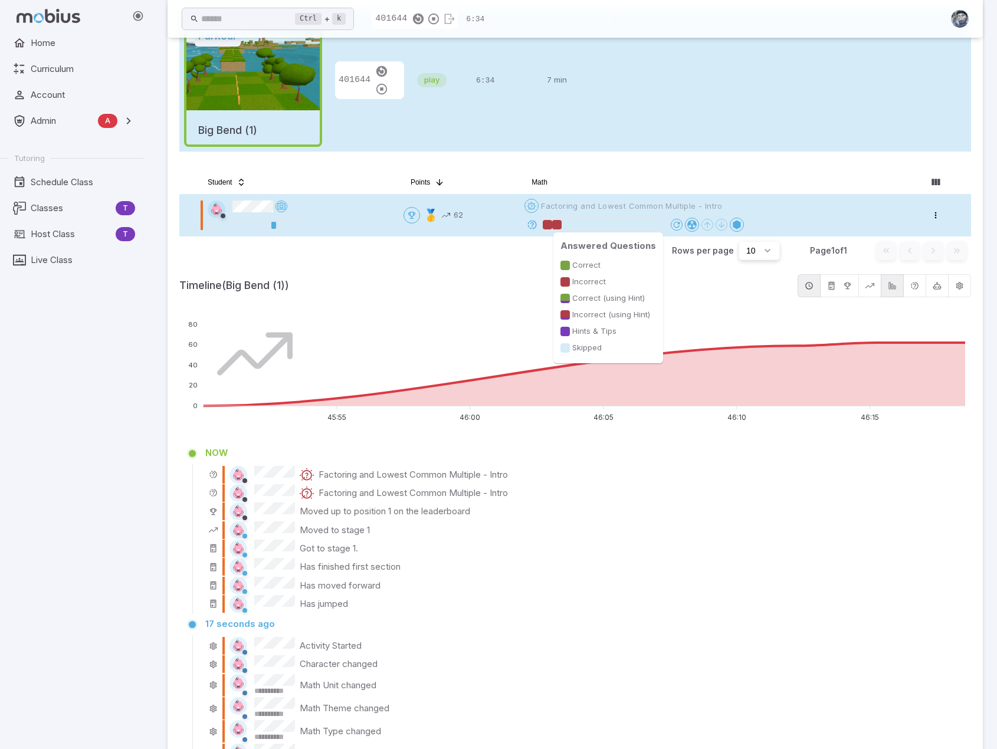
click at [551, 221] on div at bounding box center [547, 224] width 9 height 9
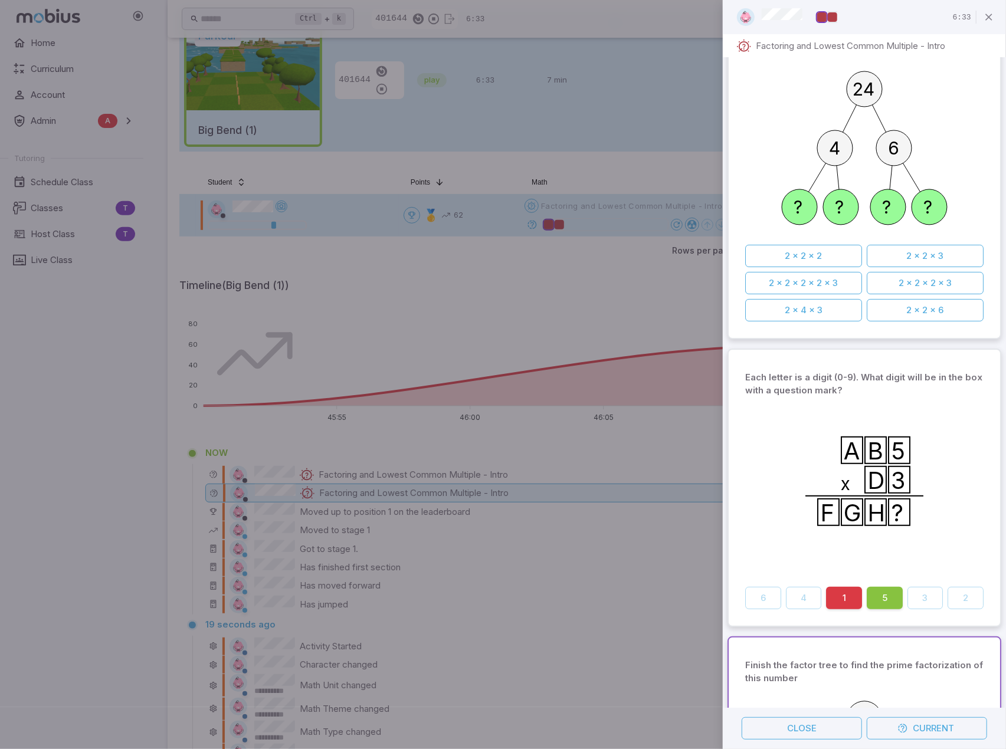
scroll to position [0, 0]
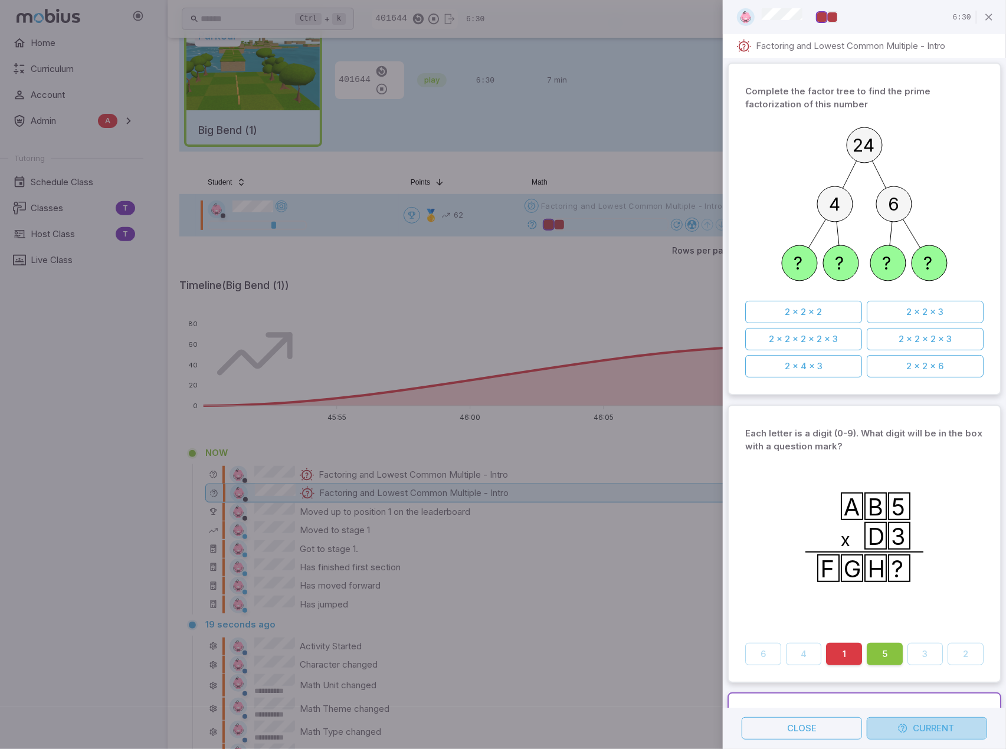
click at [956, 729] on button "Current" at bounding box center [927, 728] width 120 height 22
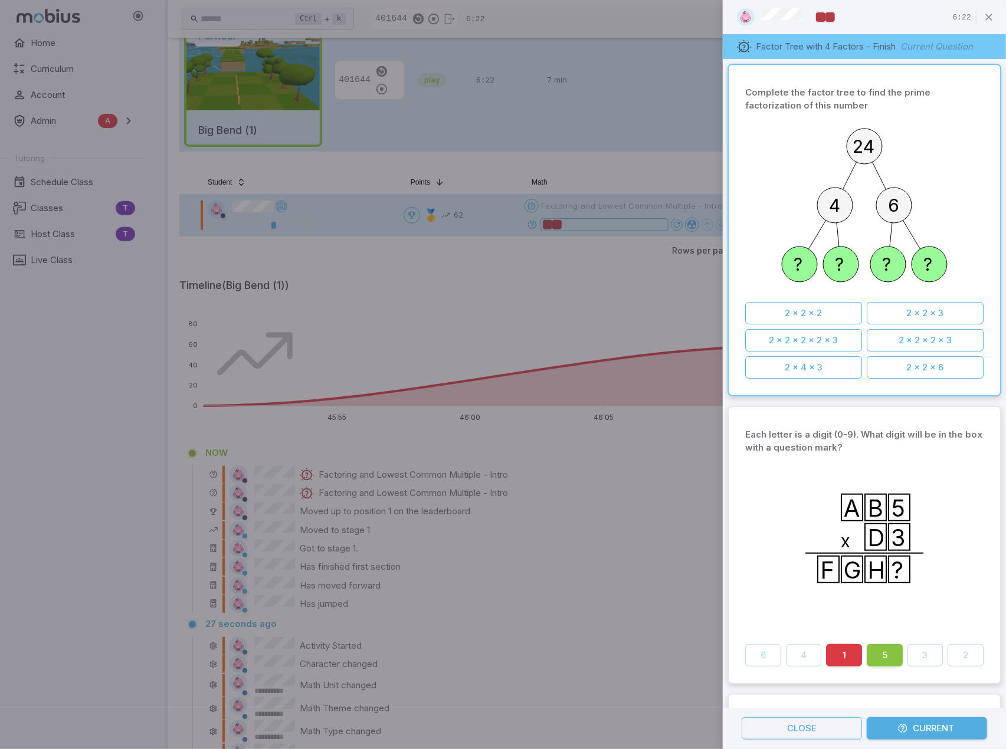
click at [538, 510] on div at bounding box center [503, 374] width 1006 height 749
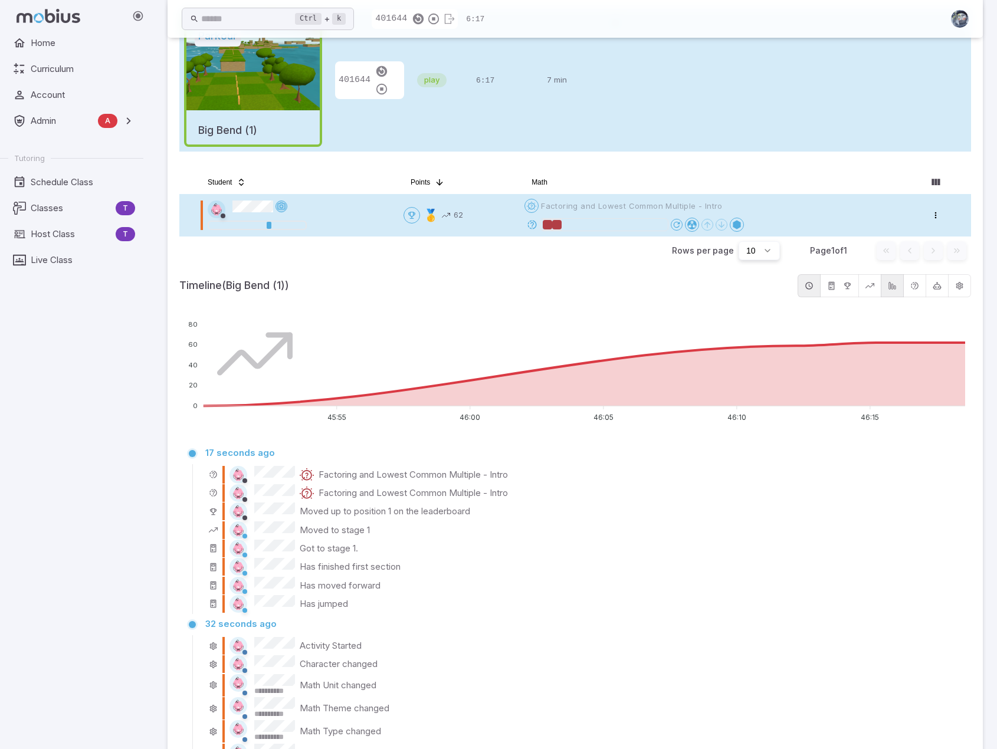
click at [280, 204] on icon at bounding box center [281, 206] width 9 height 9
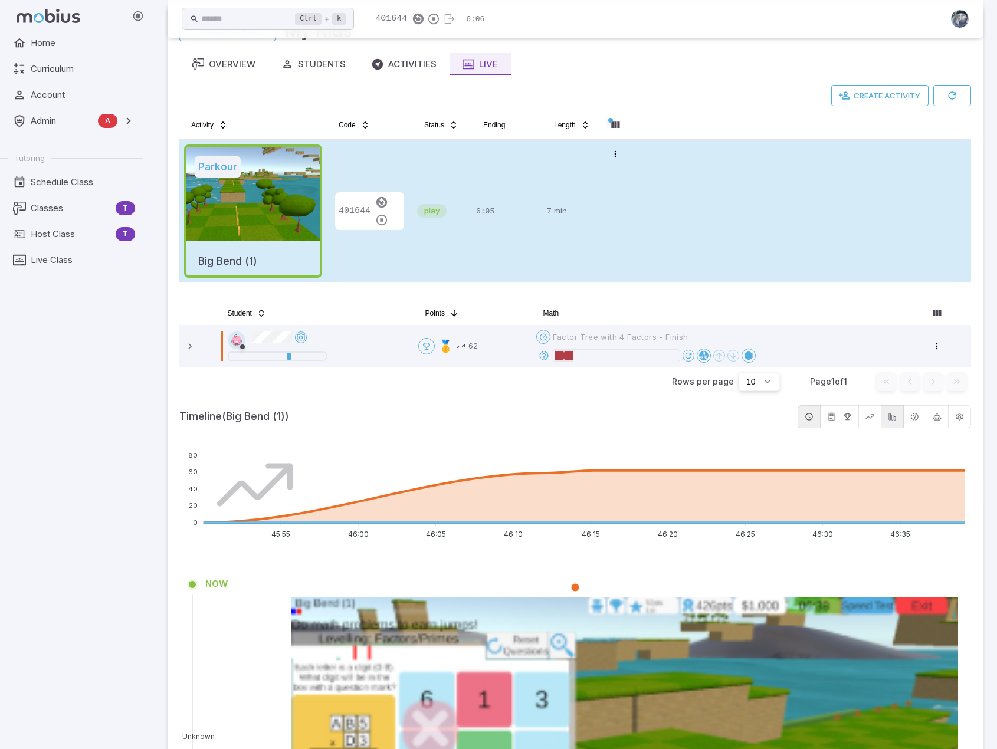
scroll to position [39, 0]
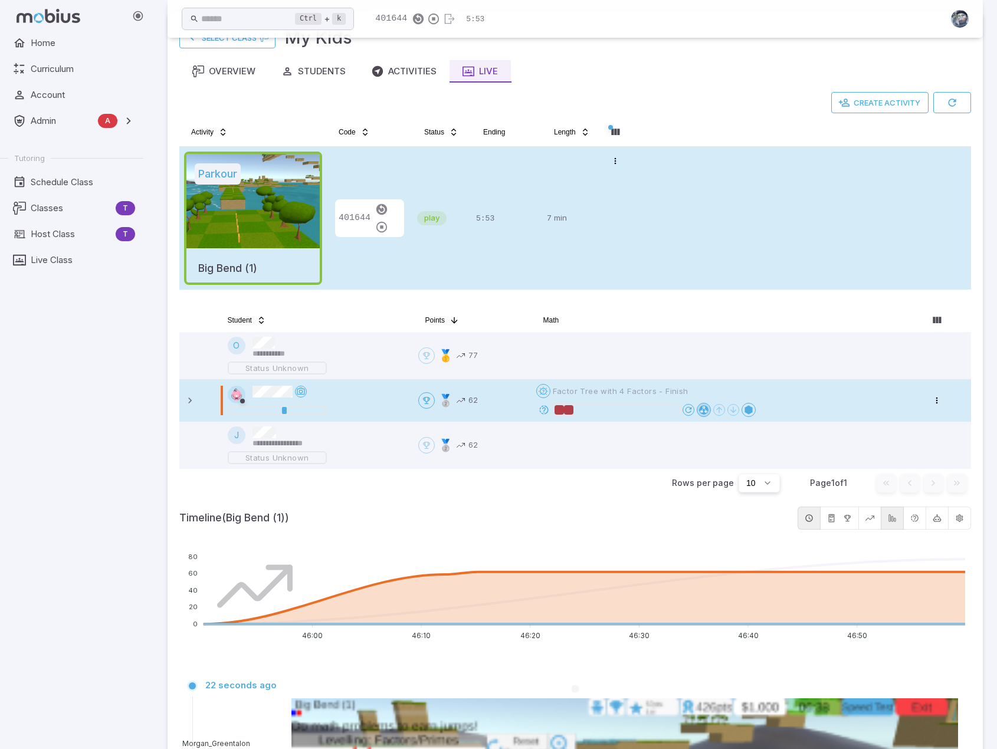
click at [703, 409] on div at bounding box center [703, 409] width 9 height 9
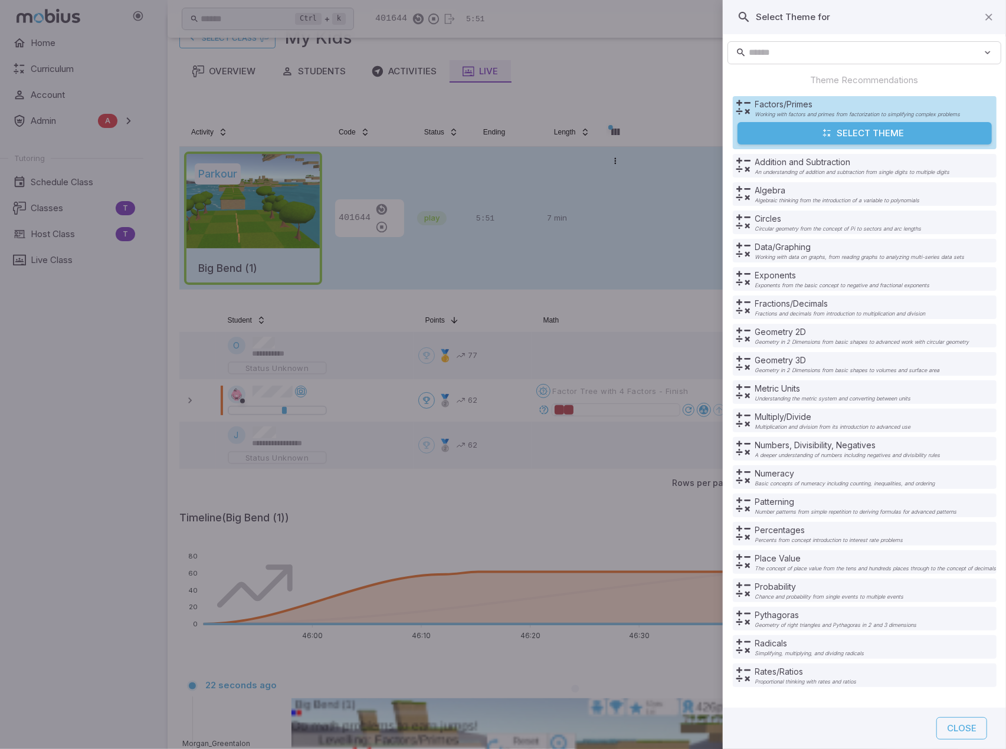
click at [697, 298] on div at bounding box center [503, 374] width 1006 height 749
click at [950, 730] on button "Close" at bounding box center [961, 728] width 51 height 22
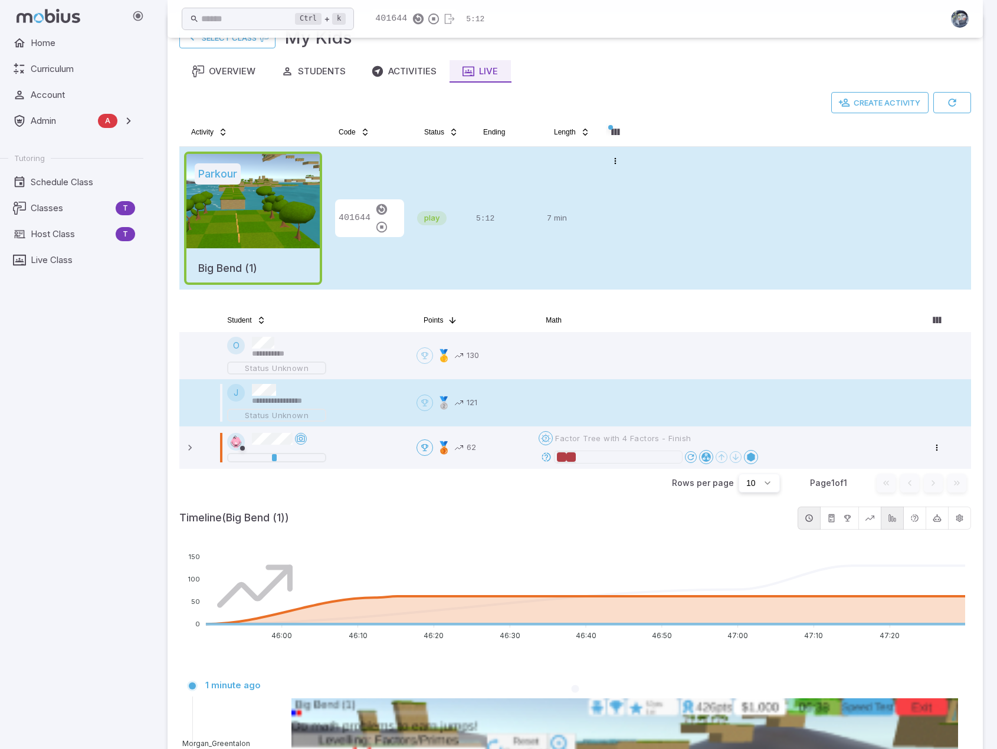
scroll to position [98, 0]
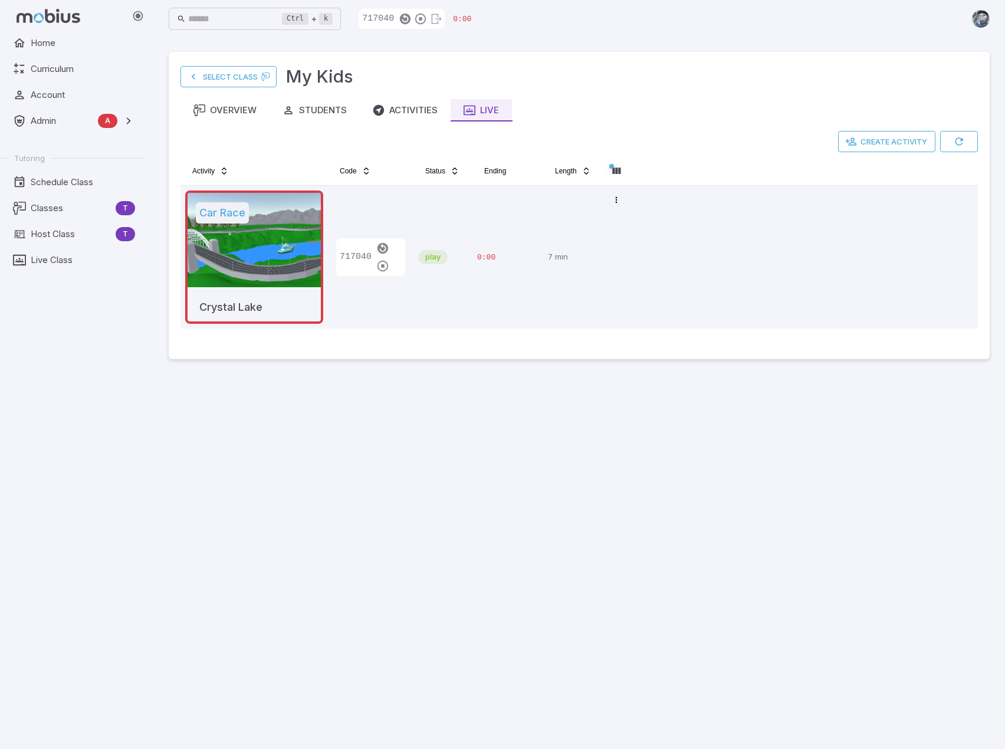
drag, startPoint x: 357, startPoint y: 522, endPoint x: 355, endPoint y: 507, distance: 15.6
click at [357, 522] on main "Select Class My Kids Overview Students Activities Live Create Activity Activity…" at bounding box center [579, 393] width 849 height 711
click at [92, 119] on span "Admin" at bounding box center [62, 120] width 63 height 13
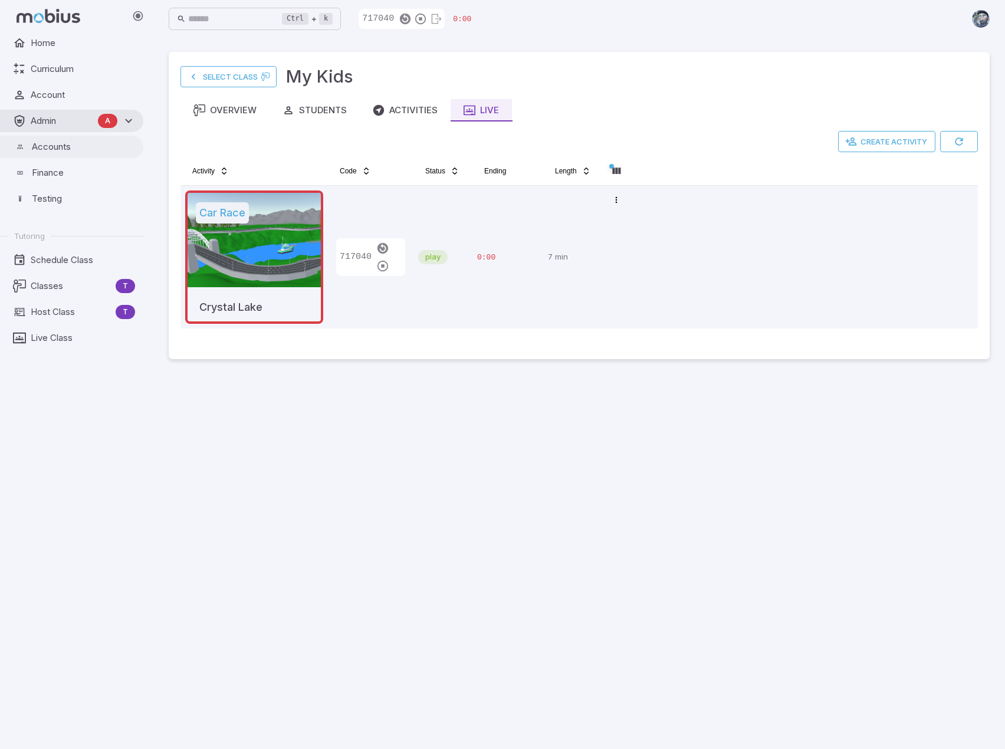
click at [68, 152] on span "Accounts" at bounding box center [83, 146] width 103 height 13
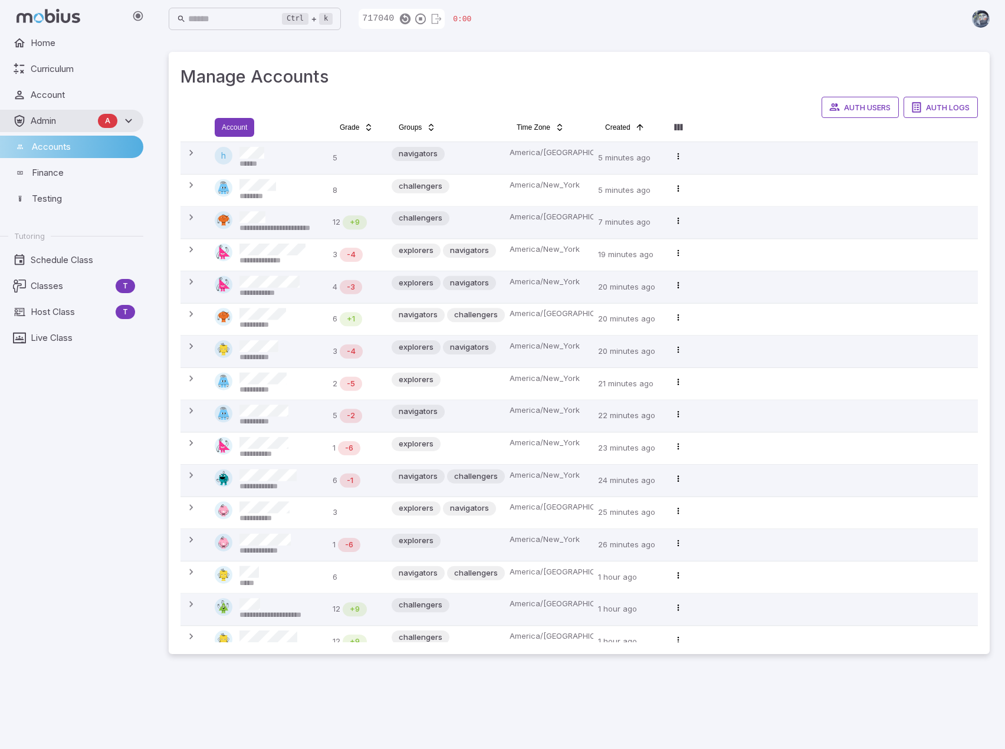
click at [230, 129] on html "**********" at bounding box center [502, 374] width 1005 height 749
click at [284, 158] on input "Search" at bounding box center [317, 156] width 113 height 23
type input "******"
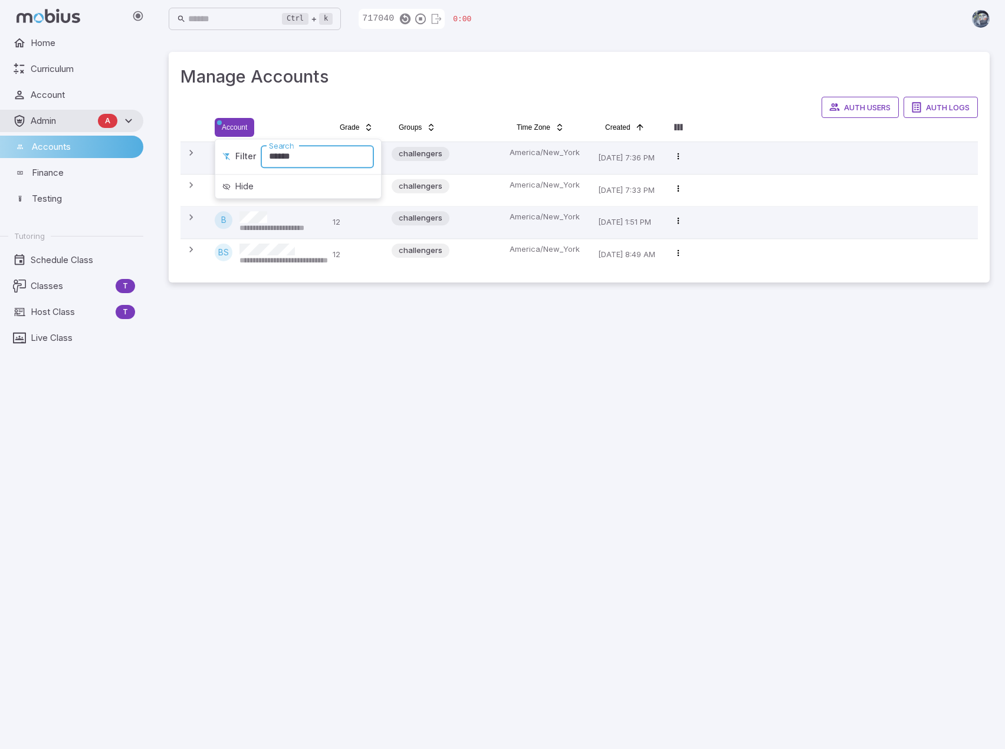
click at [196, 217] on html "**********" at bounding box center [502, 374] width 1005 height 749
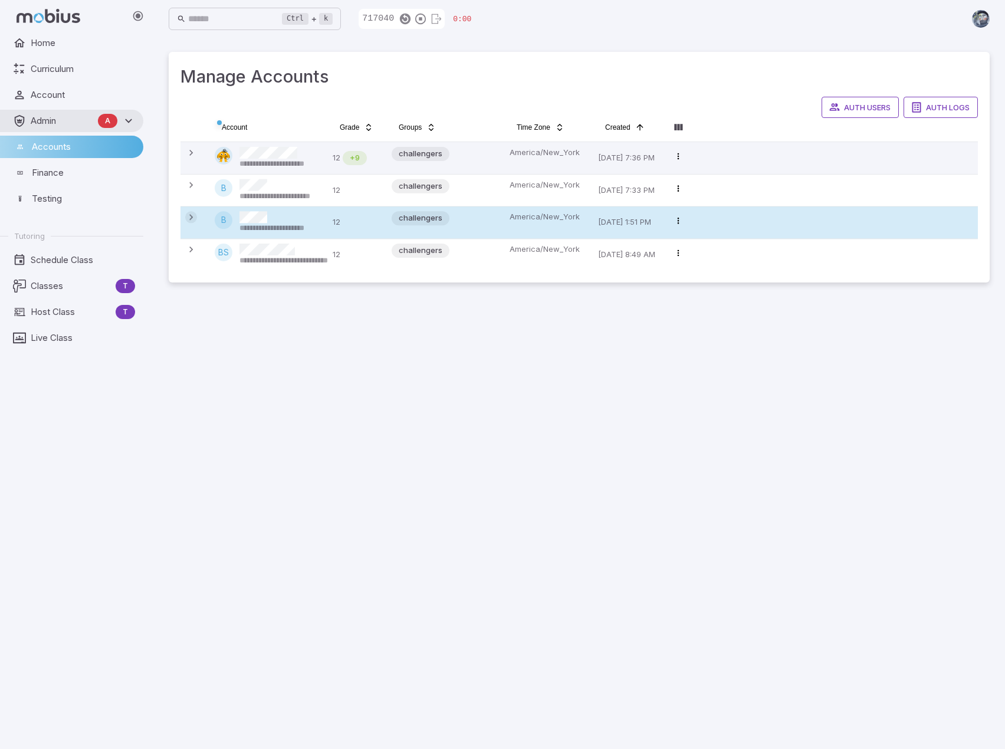
click at [189, 218] on icon at bounding box center [191, 217] width 12 height 12
click at [301, 227] on span "**********" at bounding box center [288, 228] width 96 height 11
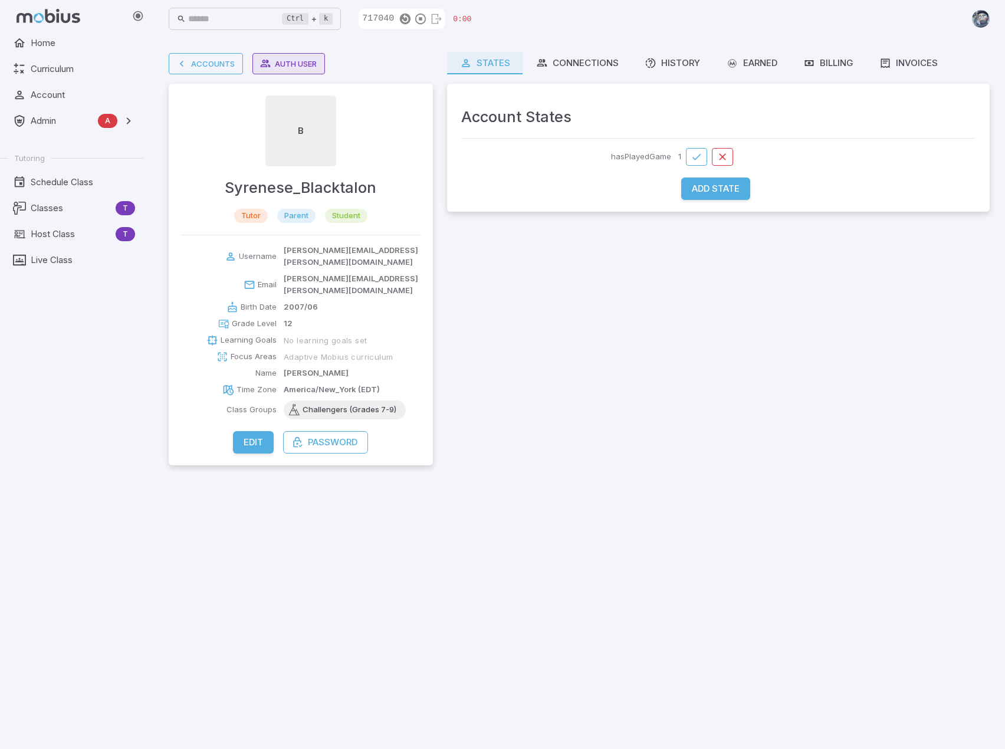
click at [310, 63] on button "Auth User" at bounding box center [288, 63] width 73 height 21
click at [288, 65] on button "Auth User" at bounding box center [288, 63] width 73 height 21
